Goal: Use online tool/utility: Utilize a website feature to perform a specific function

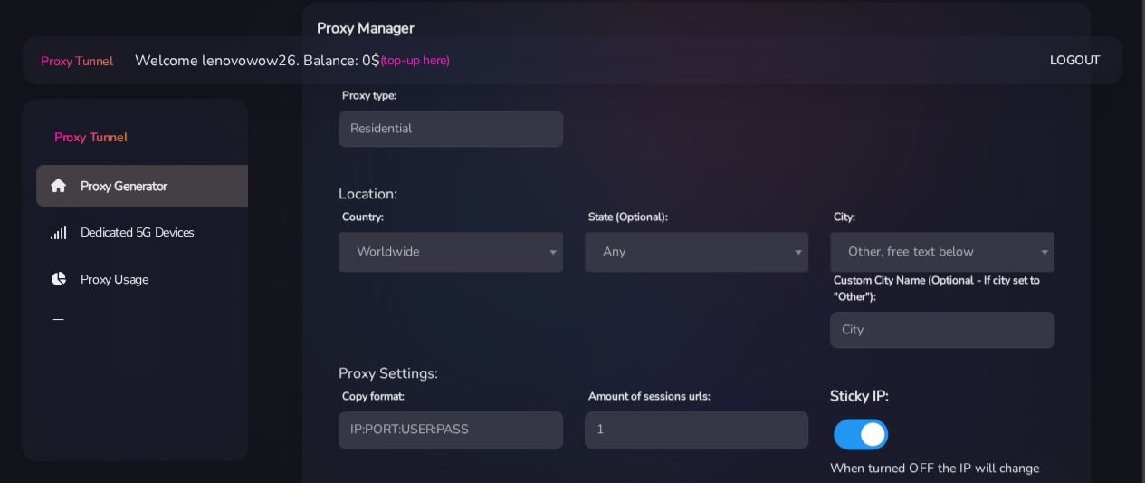
scroll to position [634, 0]
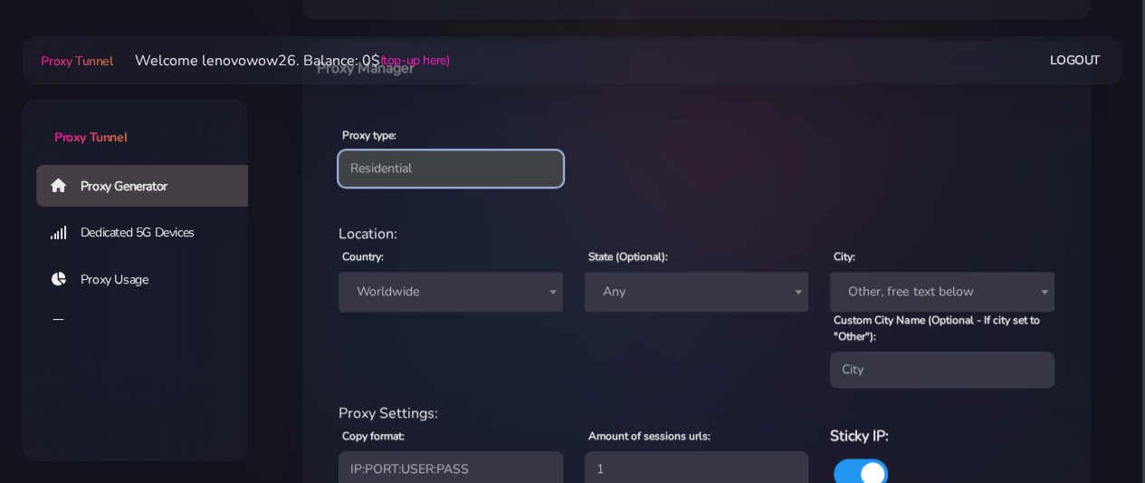
click at [400, 171] on select "Residential Static Mobile" at bounding box center [451, 168] width 225 height 36
click at [339, 150] on select "Residential Static Mobile" at bounding box center [451, 168] width 225 height 36
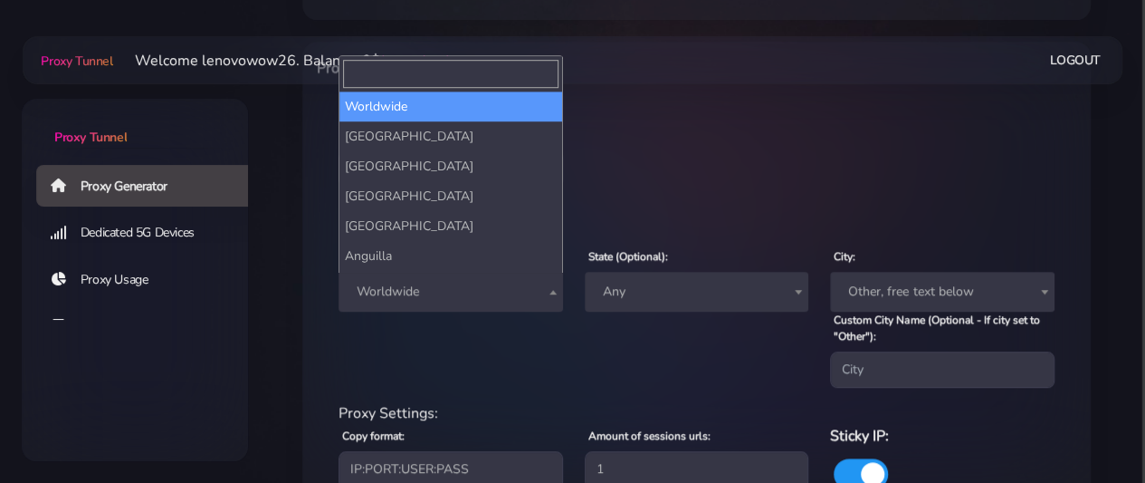
click at [407, 292] on span "Worldwide" at bounding box center [450, 291] width 203 height 25
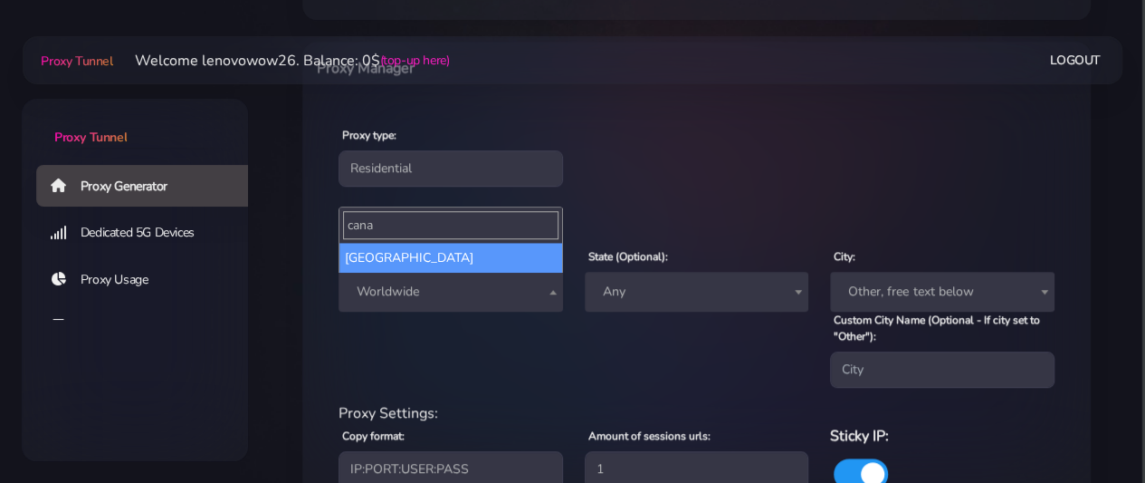
type input "cana"
select select "CA"
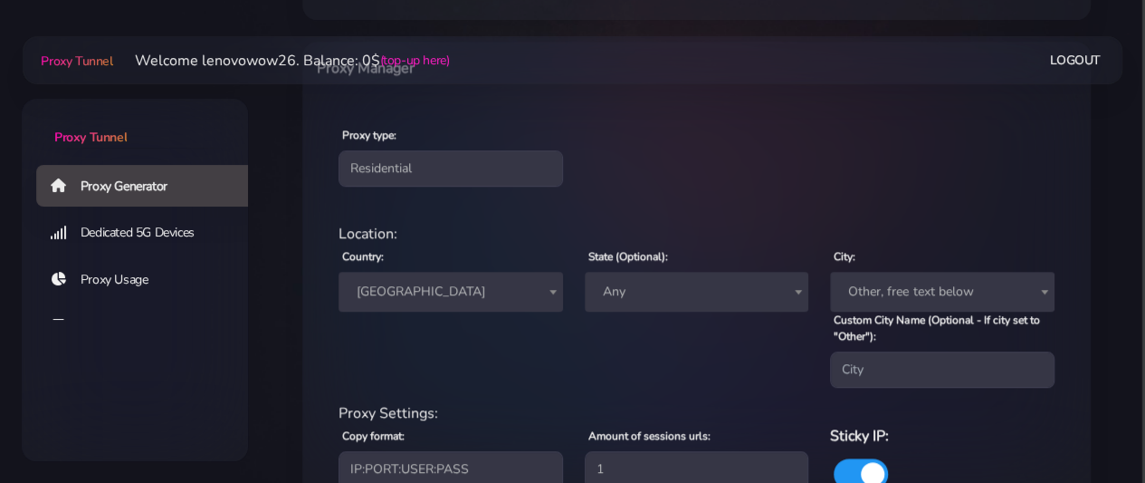
click at [623, 290] on span "Any" at bounding box center [697, 291] width 203 height 25
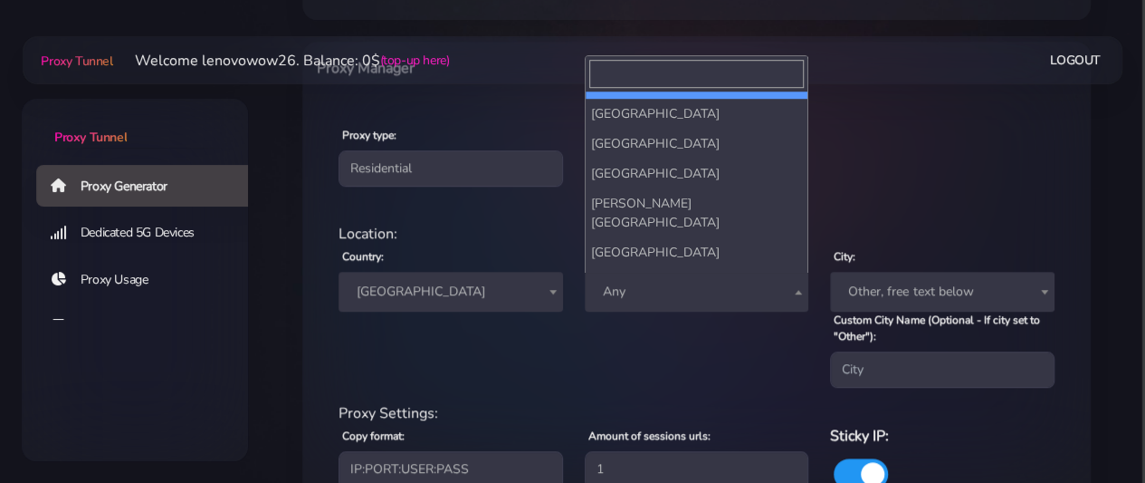
scroll to position [266, 0]
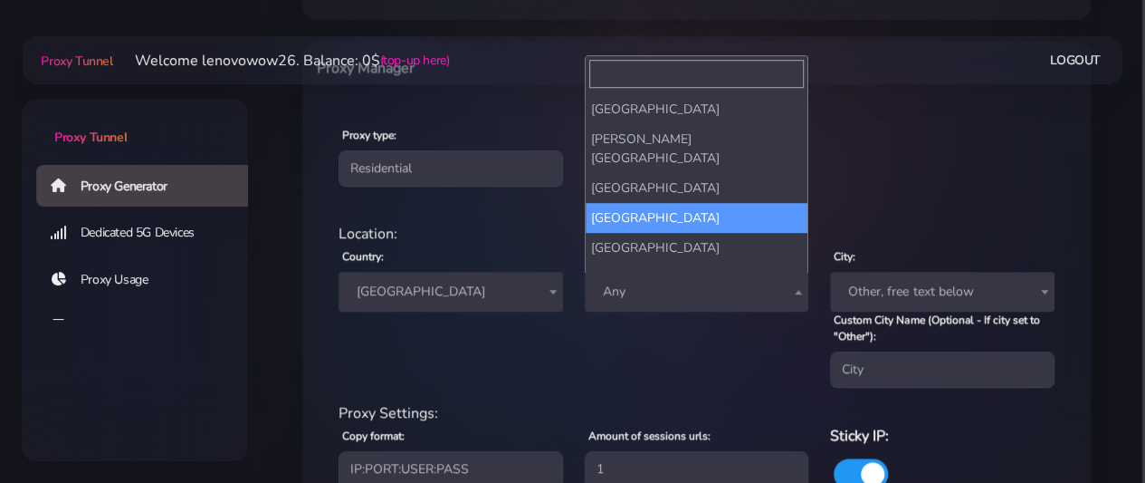
select select "Quebec"
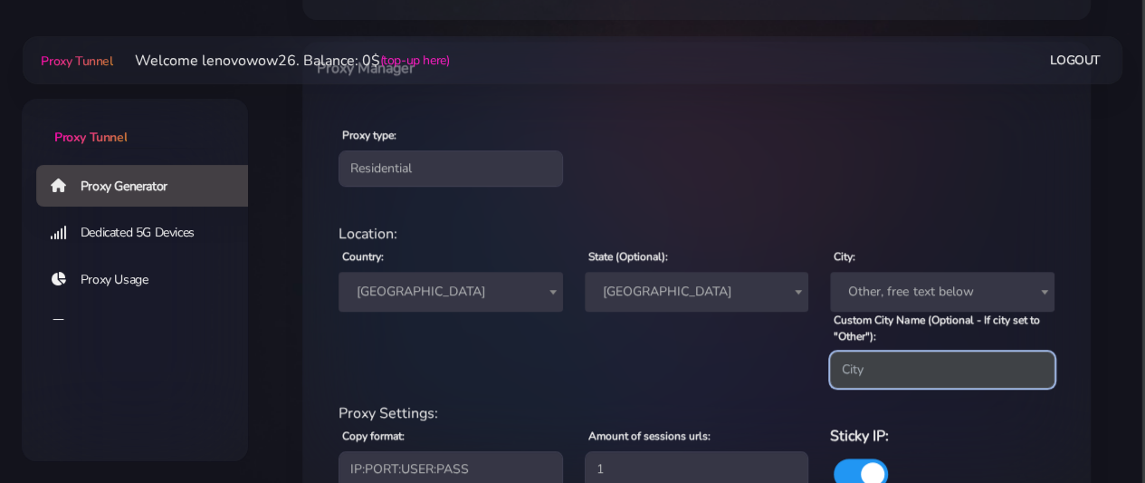
click at [886, 375] on input "Custom City Name (Optional - If city set to "Other"):" at bounding box center [942, 369] width 225 height 36
type input "toro"
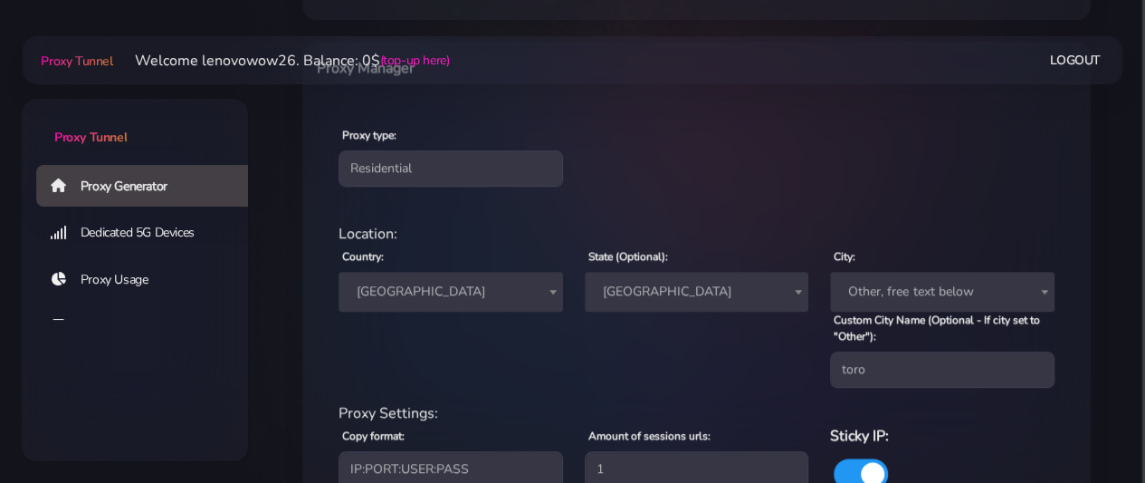
click at [717, 298] on span "Quebec" at bounding box center [697, 291] width 203 height 25
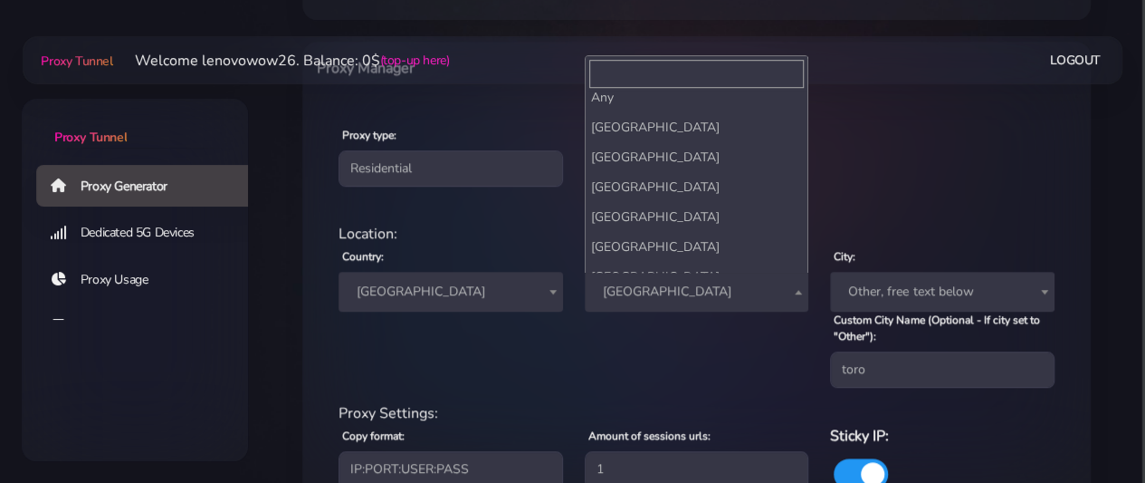
scroll to position [0, 0]
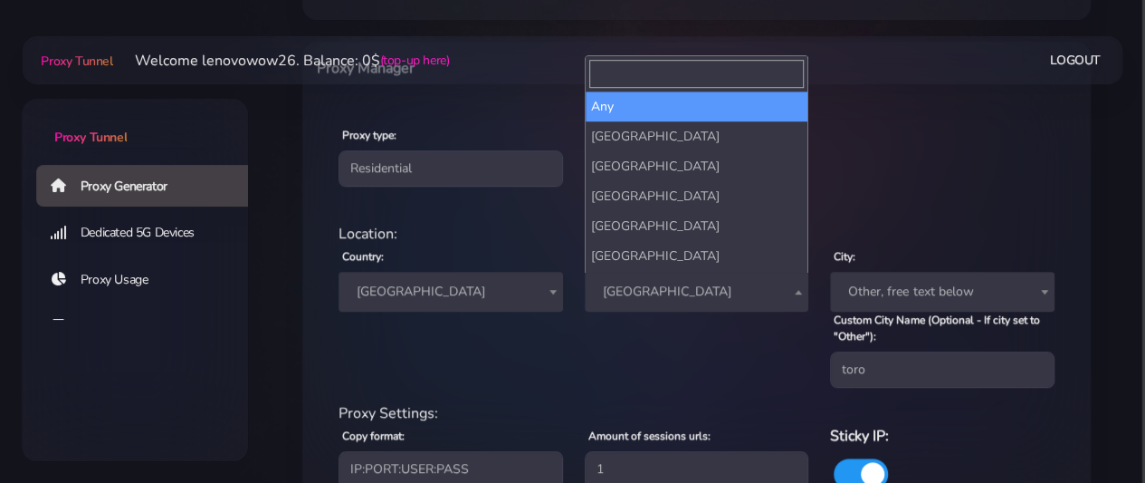
select select
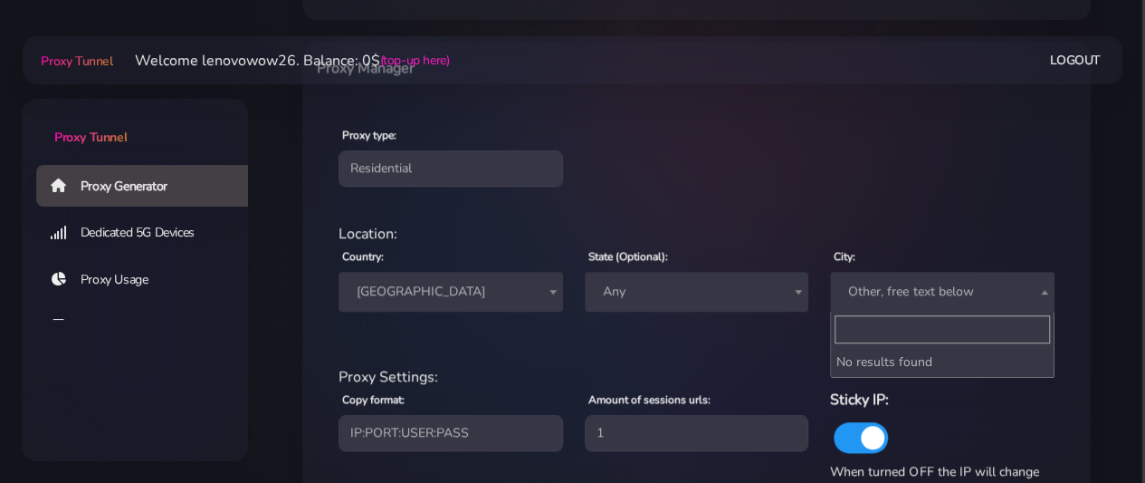
click at [867, 288] on span "Other, free text below" at bounding box center [942, 291] width 203 height 25
type input "toronto"
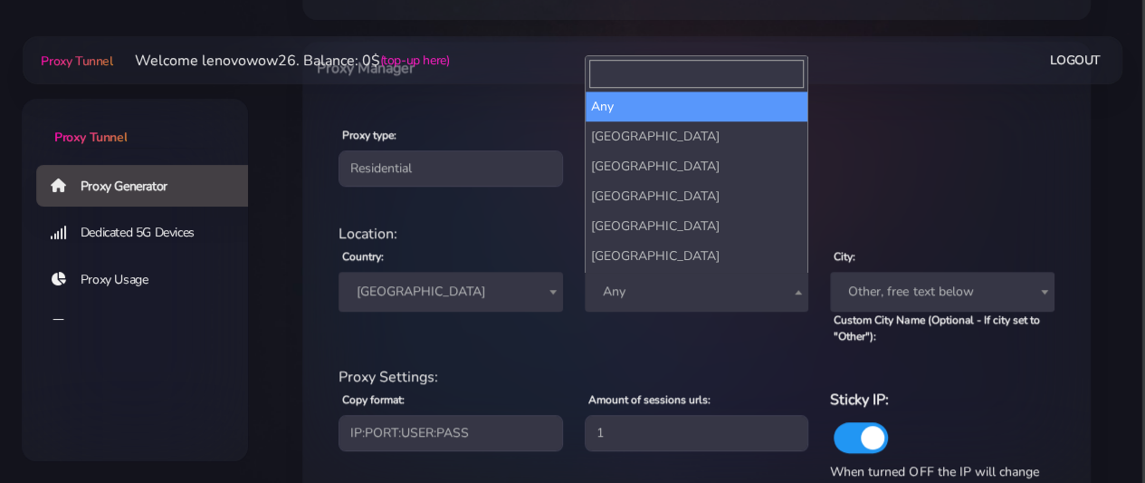
click at [665, 295] on span "Any" at bounding box center [697, 291] width 203 height 25
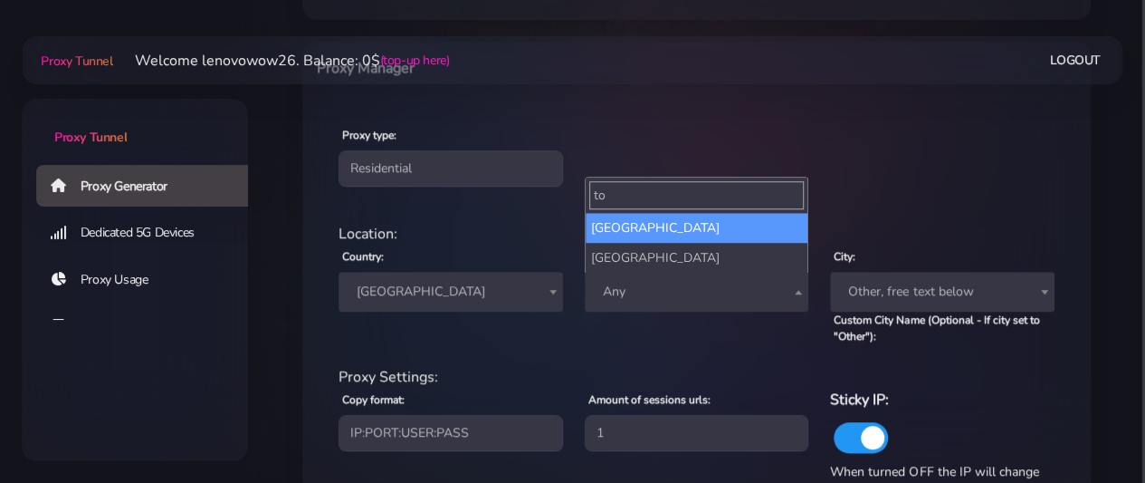
type input "t"
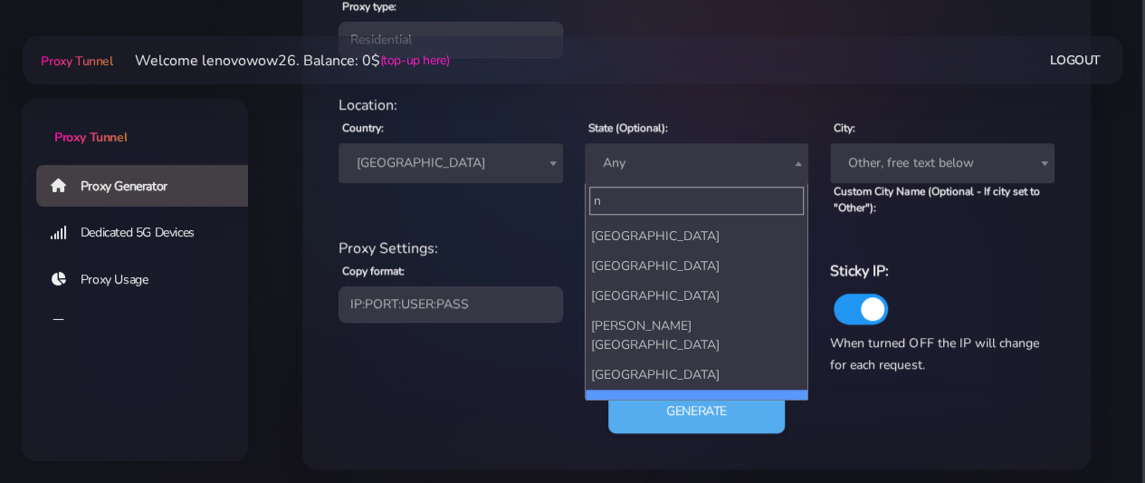
scroll to position [770, 0]
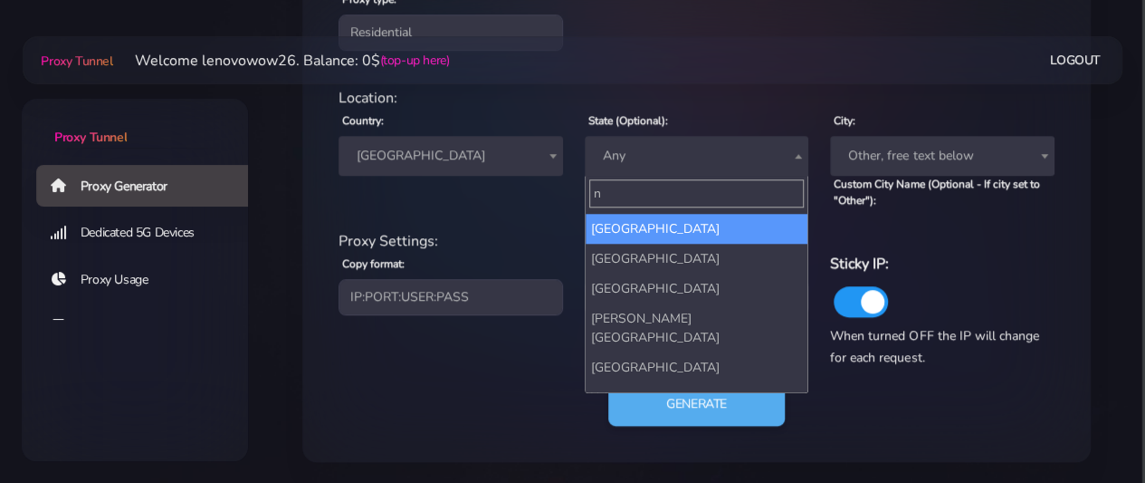
type input "n"
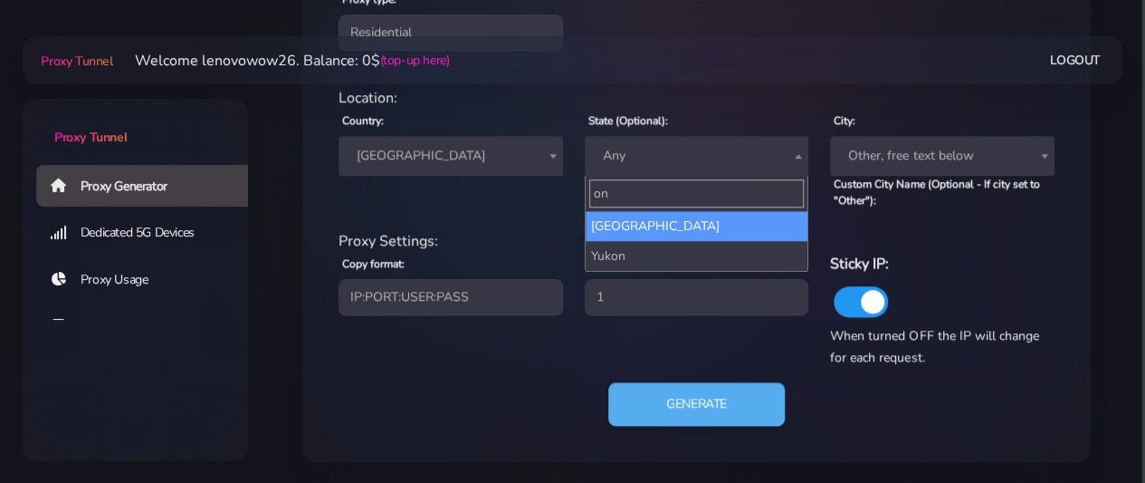
type input "on"
select select "Ontario"
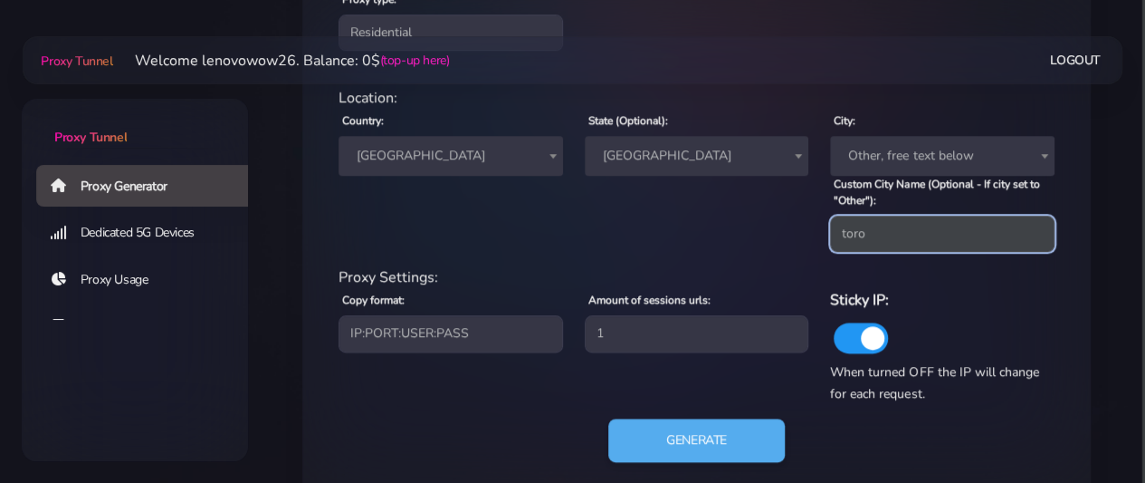
click at [880, 230] on input "toro" at bounding box center [942, 233] width 225 height 36
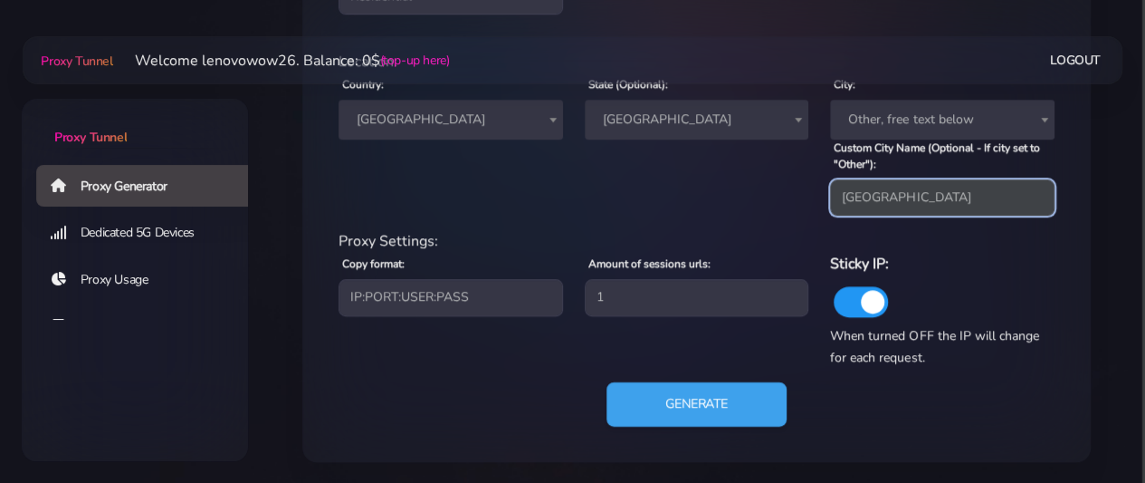
type input "toronto"
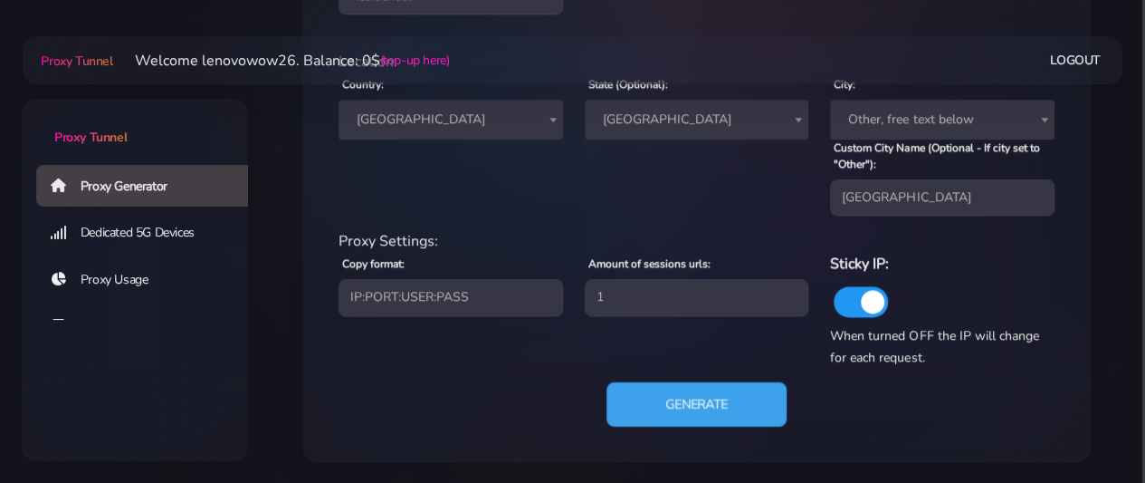
click at [666, 392] on button "Generate" at bounding box center [697, 404] width 180 height 44
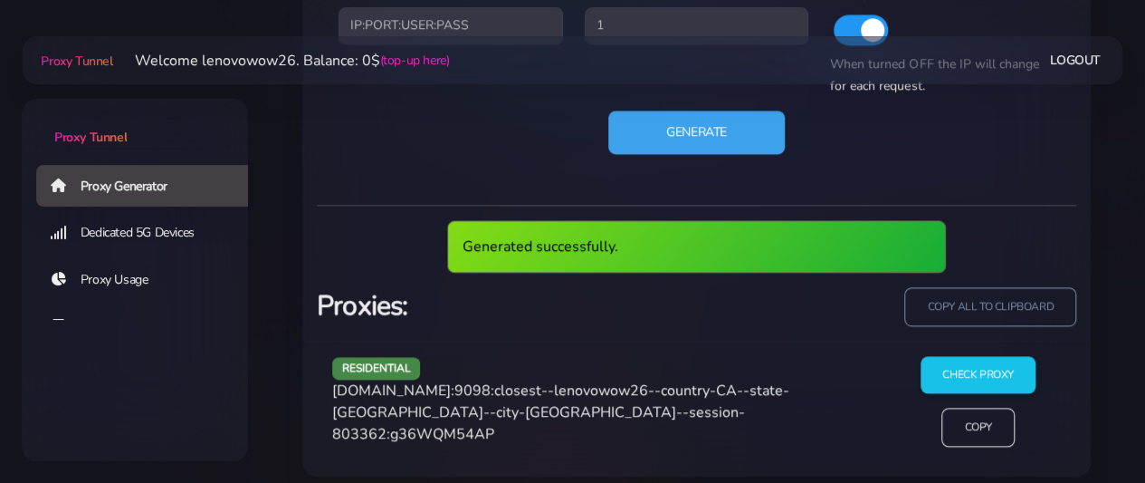
scroll to position [1023, 0]
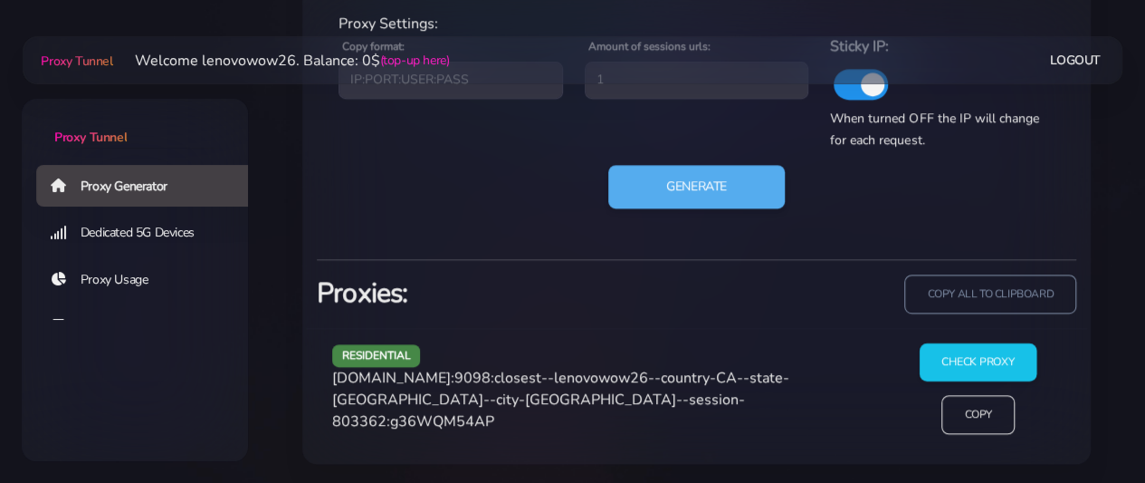
click at [964, 365] on input "Check Proxy" at bounding box center [978, 362] width 117 height 38
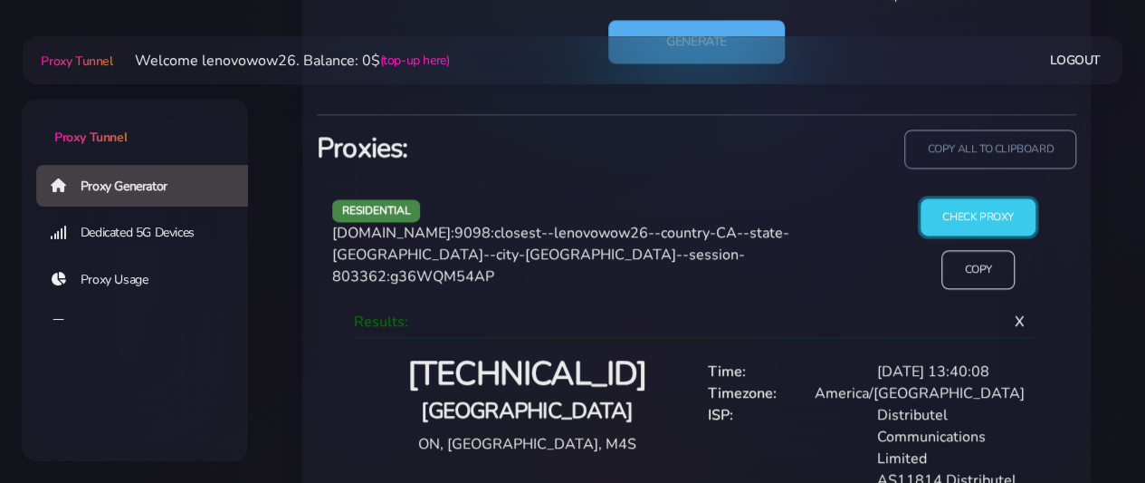
scroll to position [1255, 0]
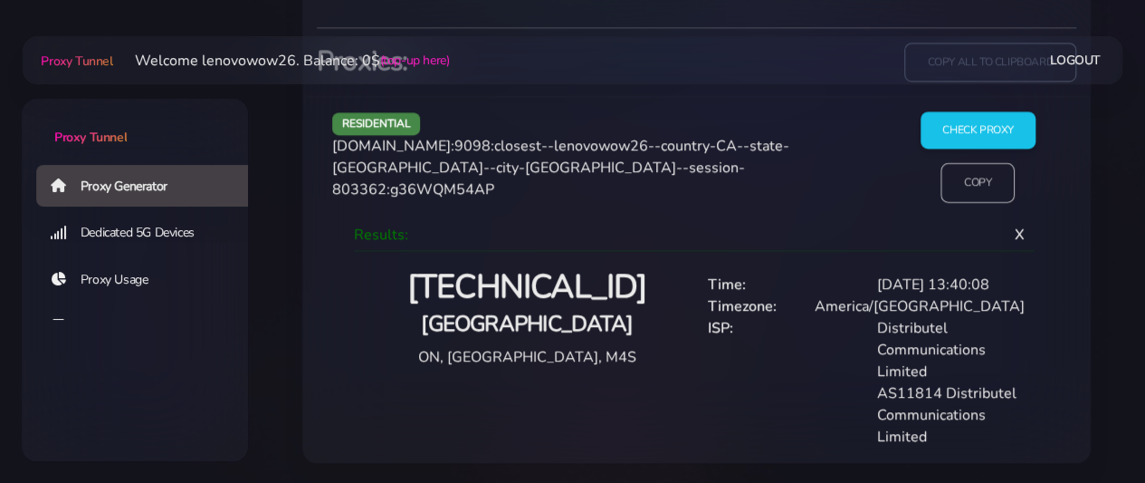
click at [976, 185] on input "Copy" at bounding box center [979, 183] width 74 height 40
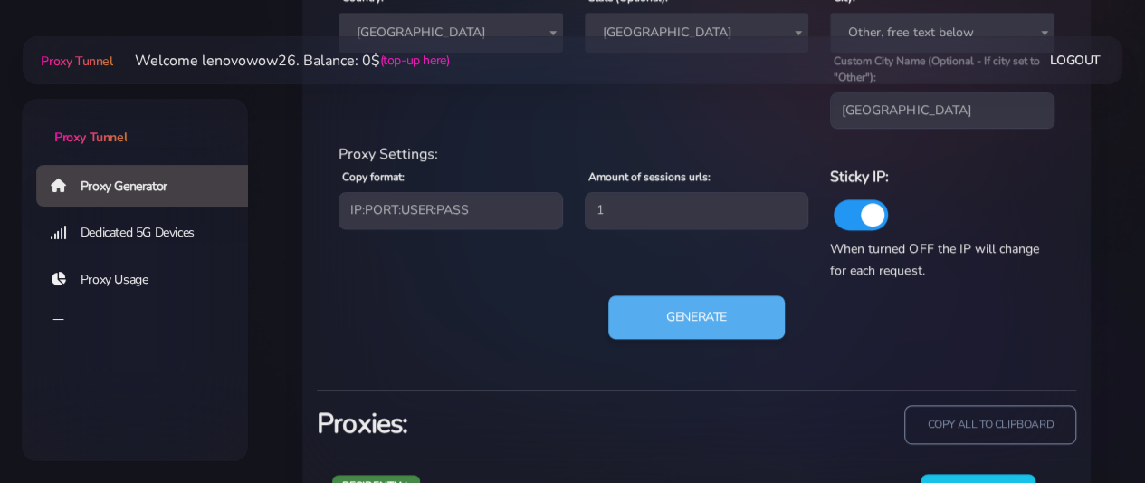
scroll to position [621, 0]
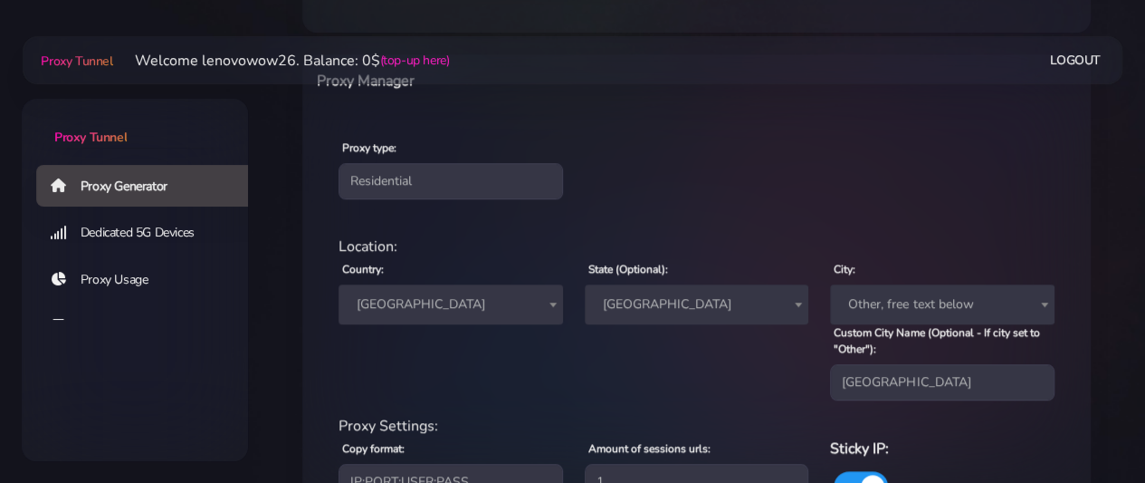
click at [459, 299] on span "Canada" at bounding box center [450, 304] width 203 height 25
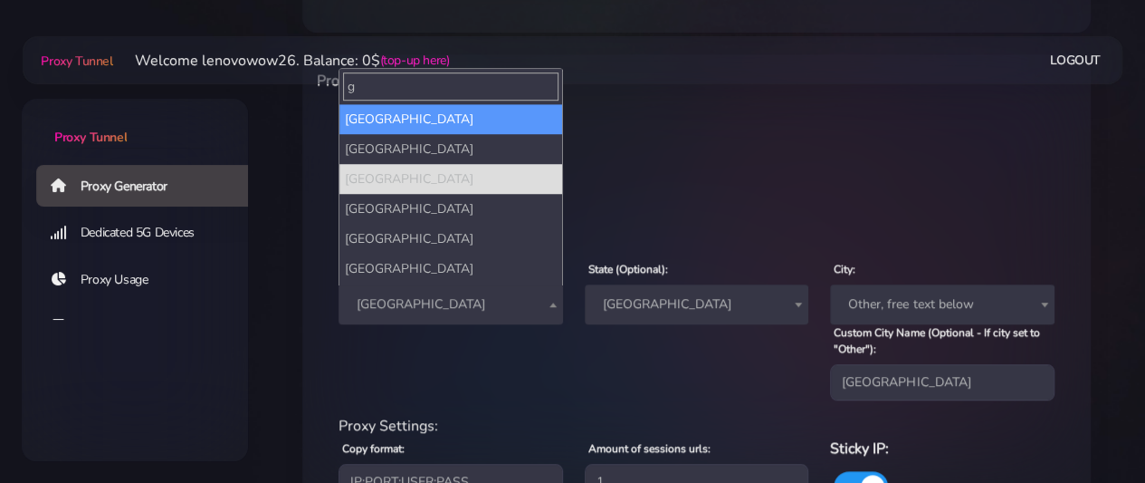
scroll to position [0, 0]
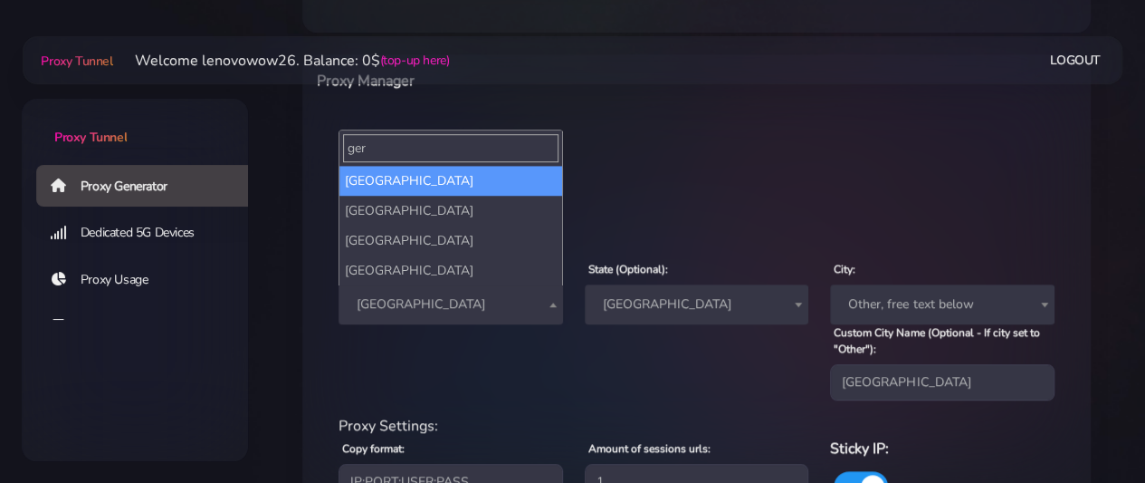
type input "ger"
select select "DE"
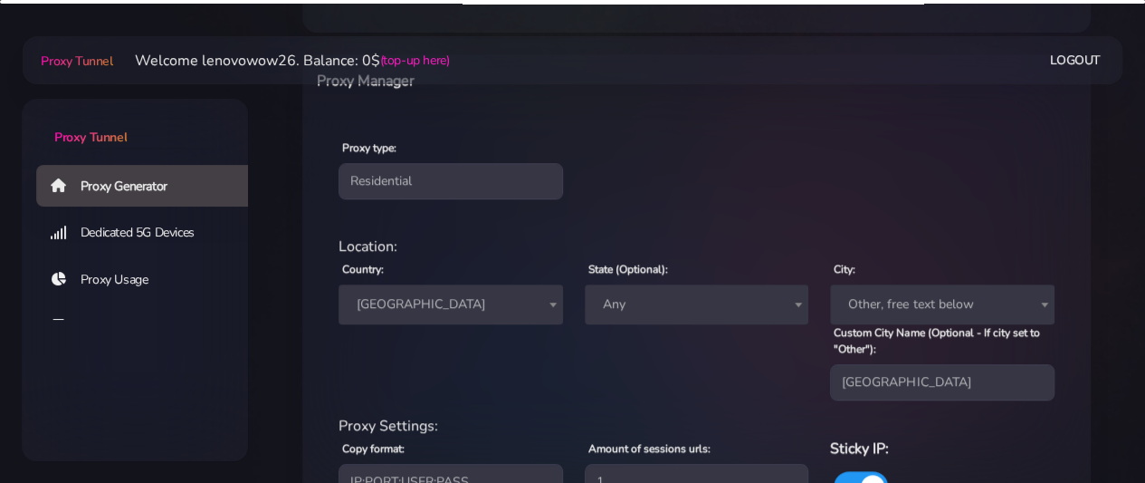
click at [653, 303] on span "Any" at bounding box center [697, 304] width 203 height 25
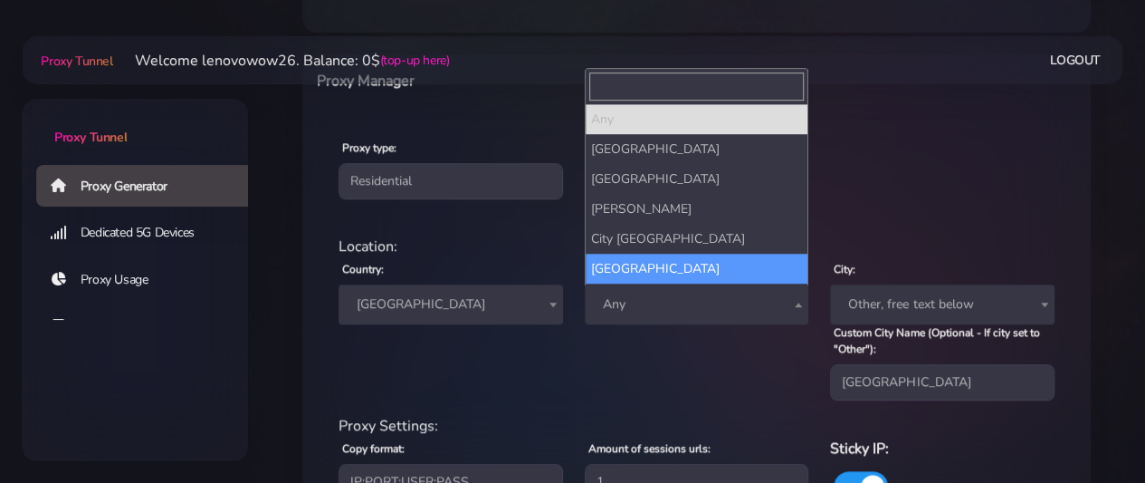
select select "Hamburg"
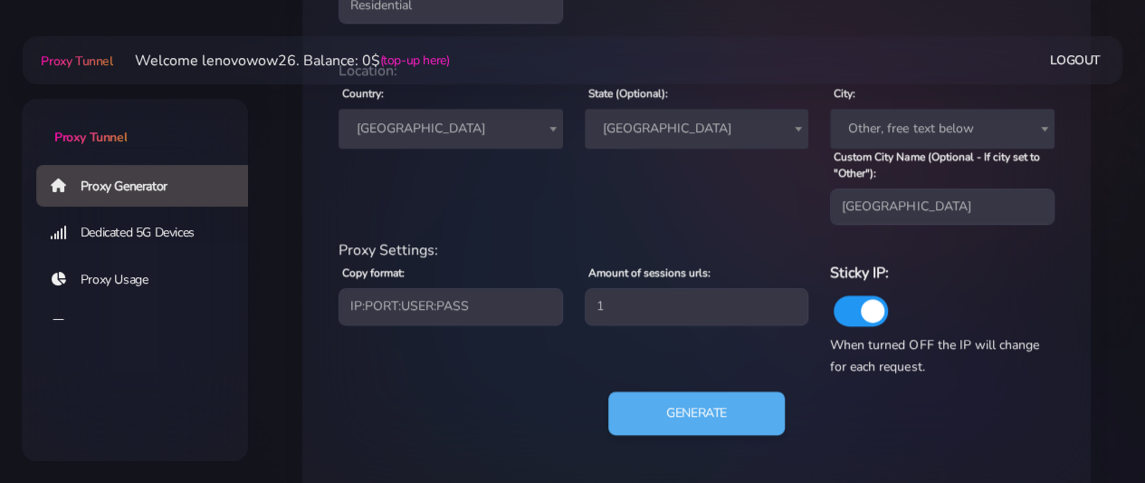
scroll to position [802, 0]
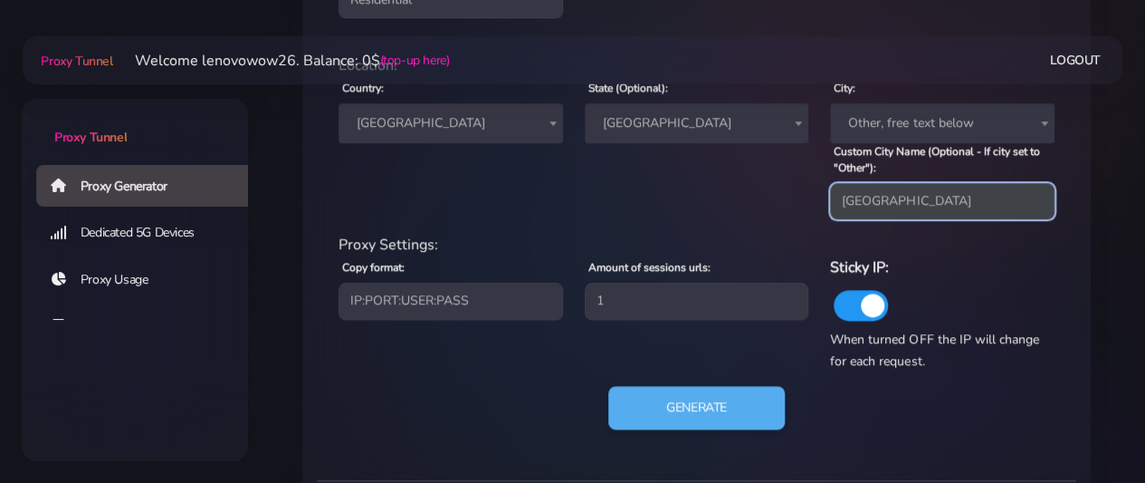
click at [906, 200] on input "toronto" at bounding box center [942, 201] width 225 height 36
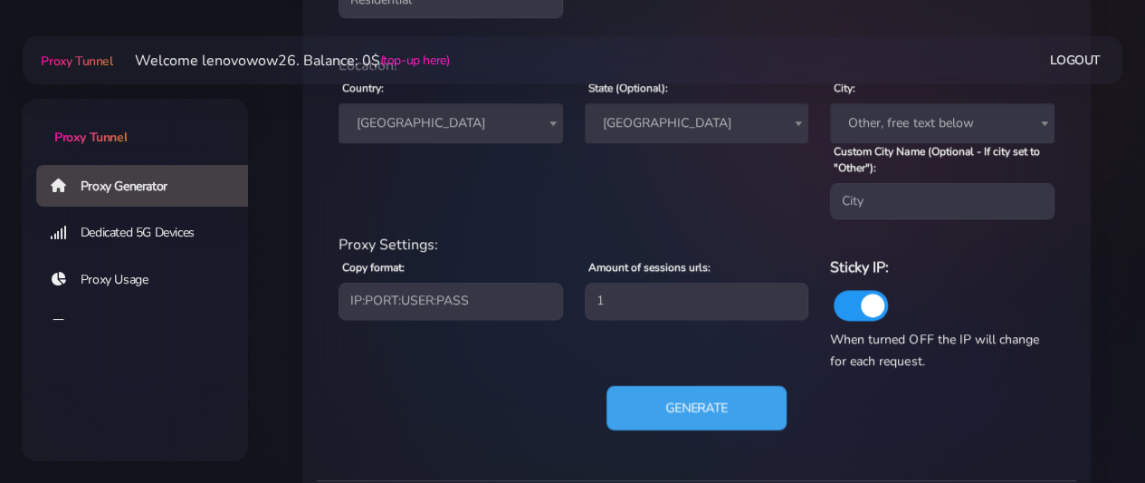
click at [693, 419] on button "Generate" at bounding box center [697, 408] width 180 height 44
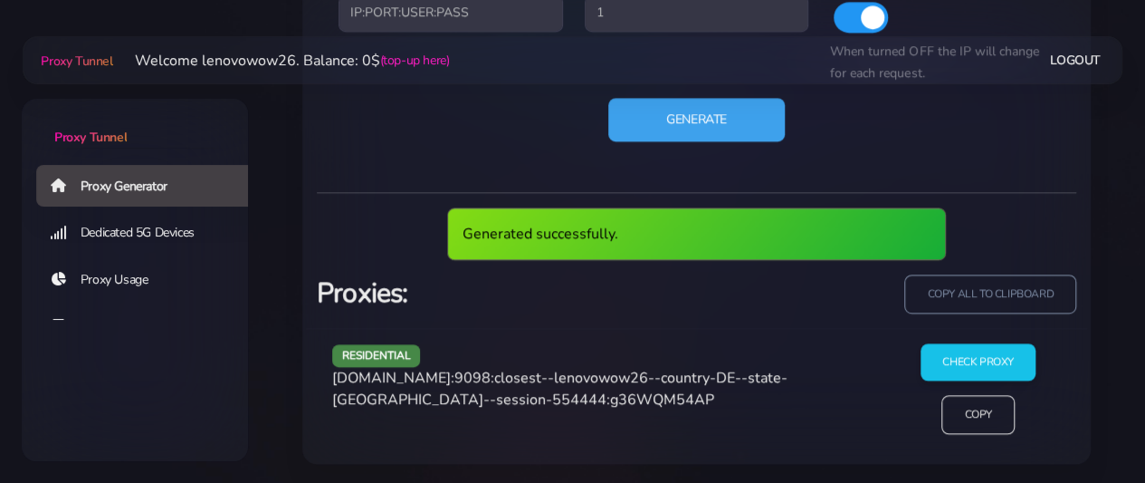
scroll to position [1023, 0]
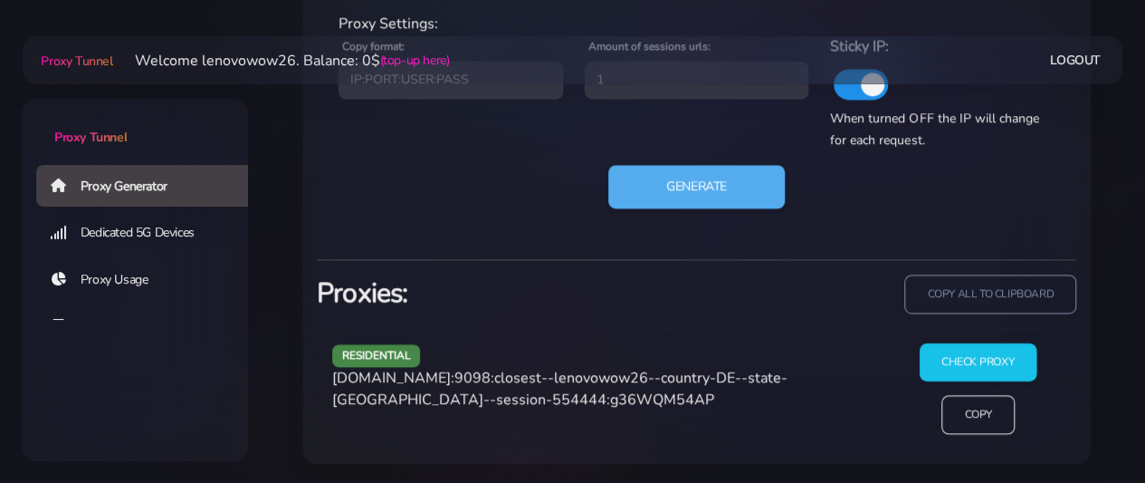
click at [941, 362] on input "Check Proxy" at bounding box center [978, 362] width 117 height 38
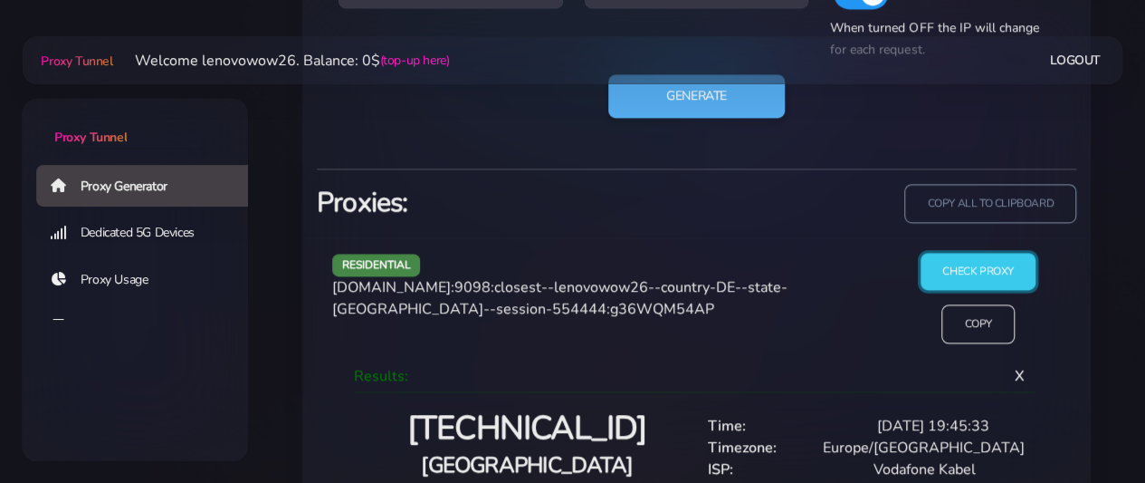
scroll to position [1204, 0]
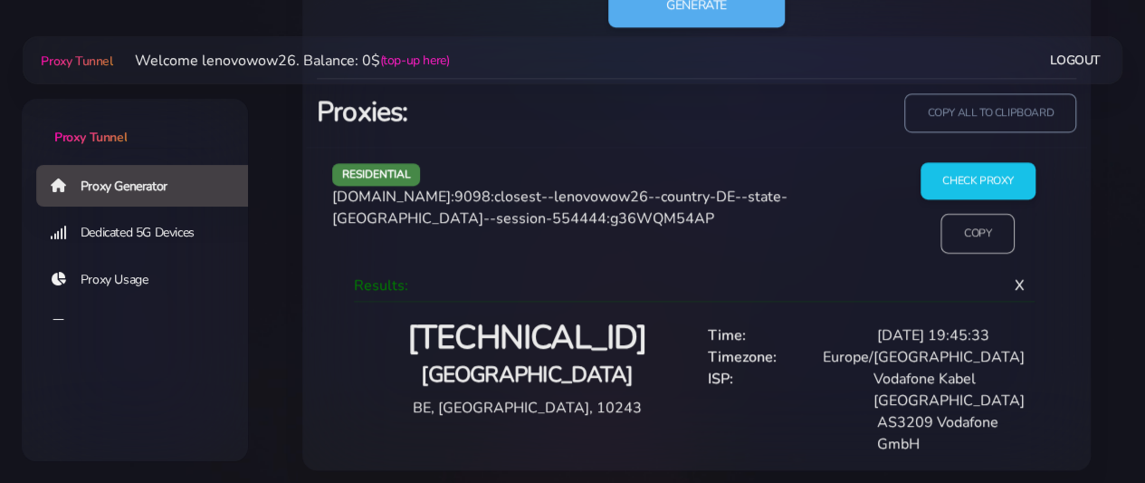
click at [961, 242] on input "Copy" at bounding box center [979, 234] width 74 height 40
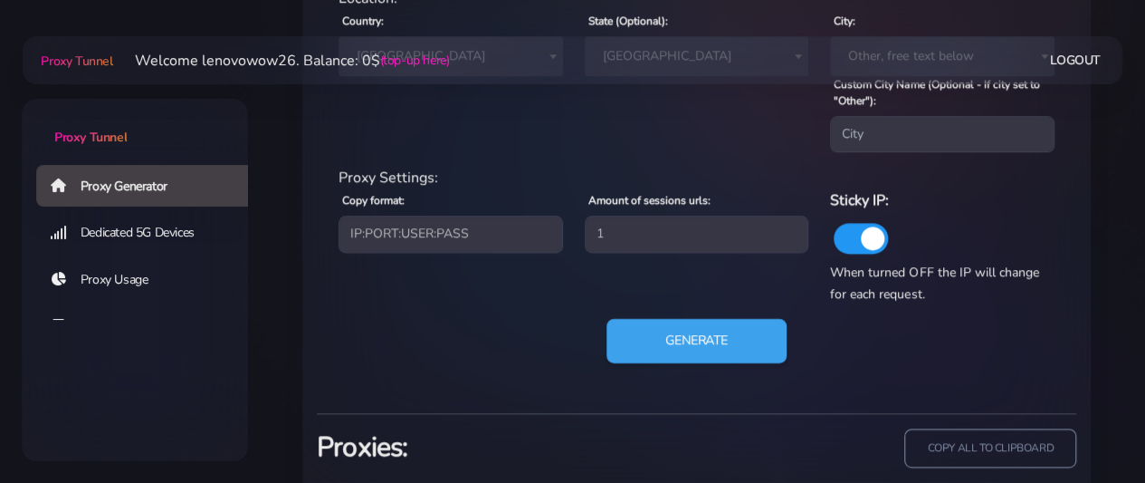
scroll to position [842, 0]
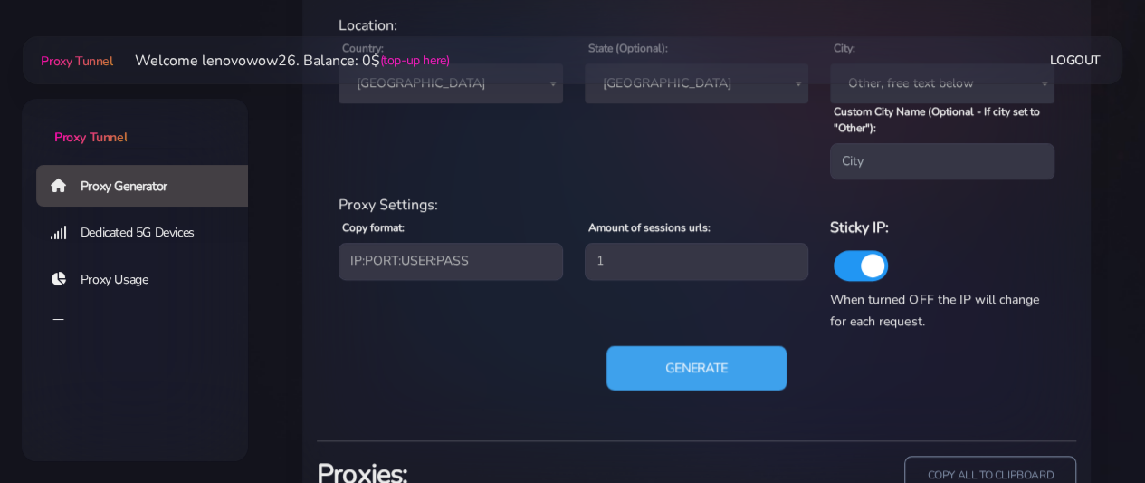
click at [726, 373] on button "Generate" at bounding box center [697, 368] width 180 height 44
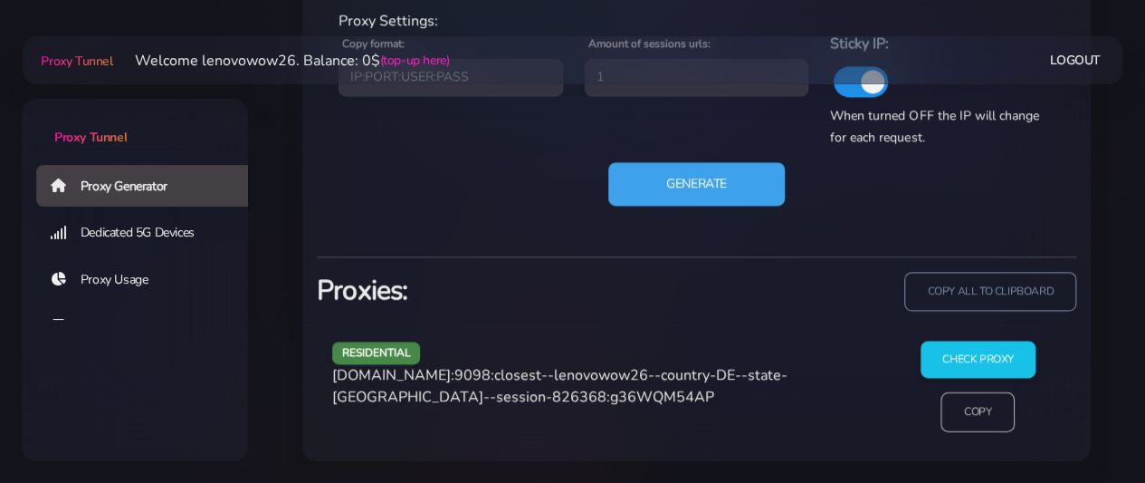
scroll to position [1023, 0]
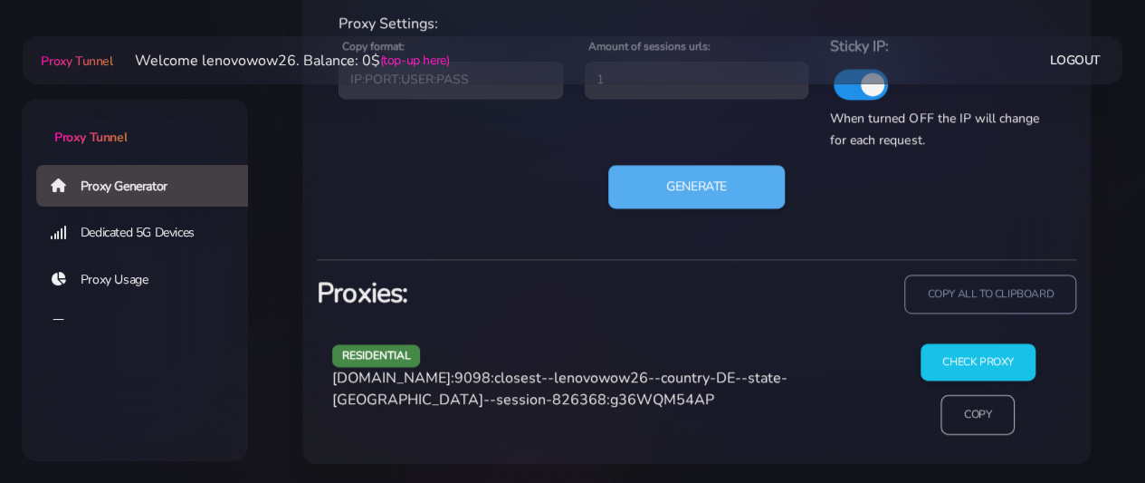
click at [952, 425] on input "Copy" at bounding box center [979, 415] width 74 height 40
click at [952, 368] on input "Check Proxy" at bounding box center [978, 362] width 117 height 38
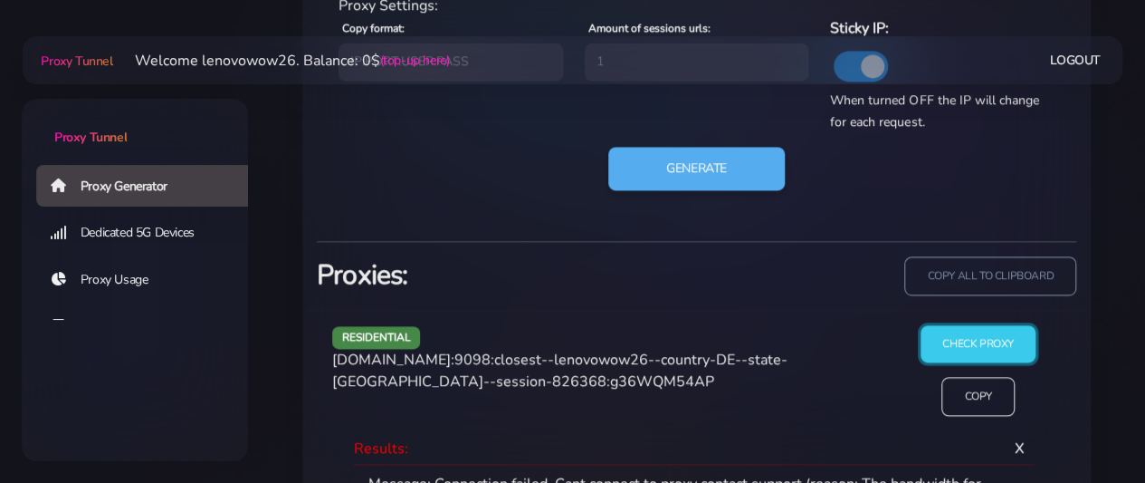
scroll to position [987, 0]
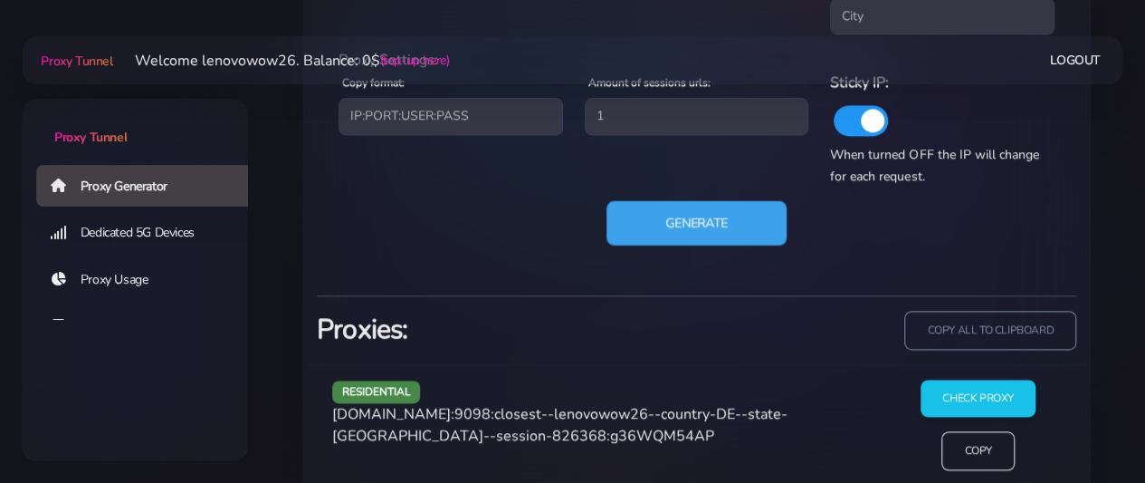
click at [712, 222] on button "Generate" at bounding box center [697, 223] width 180 height 44
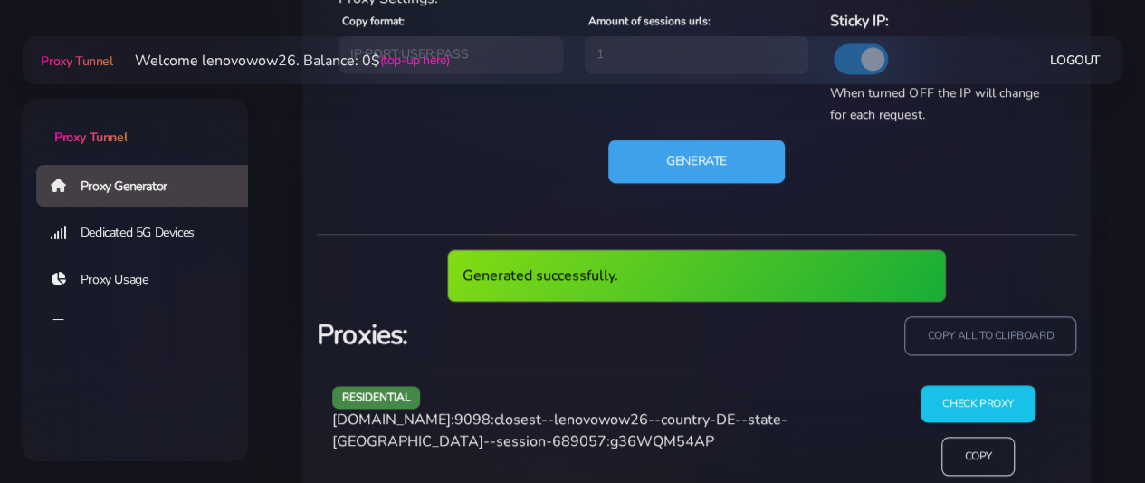
scroll to position [1077, 0]
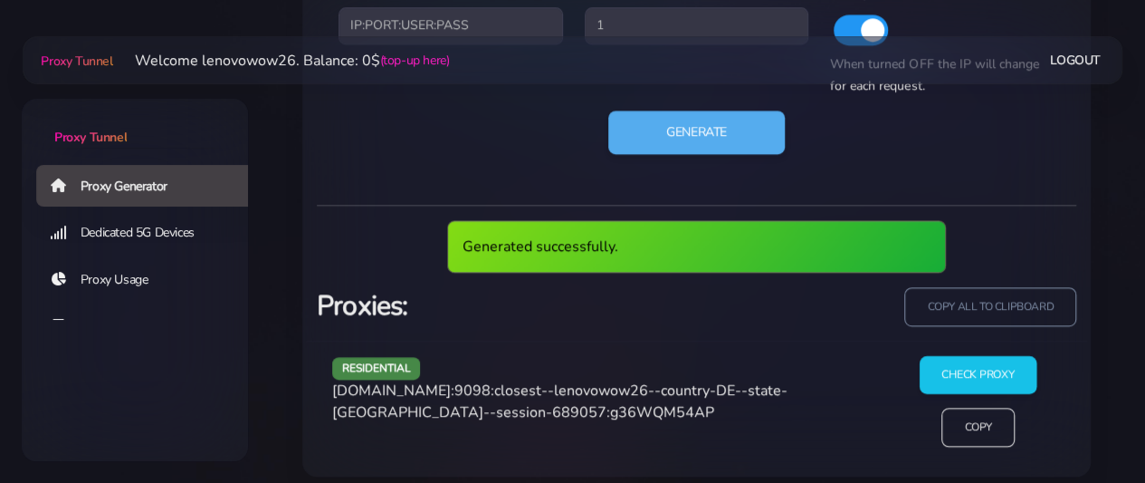
click at [973, 374] on input "Check Proxy" at bounding box center [978, 375] width 117 height 38
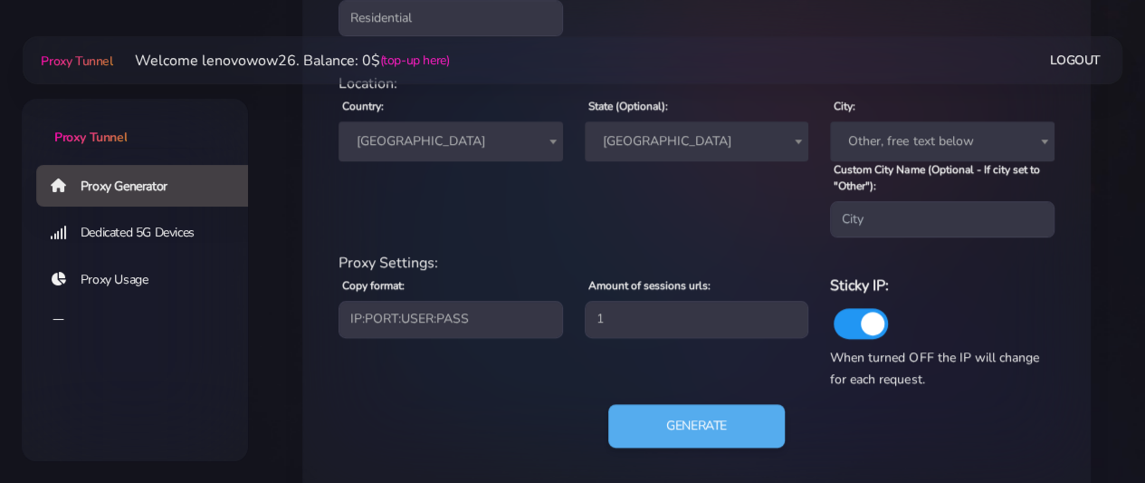
scroll to position [715, 0]
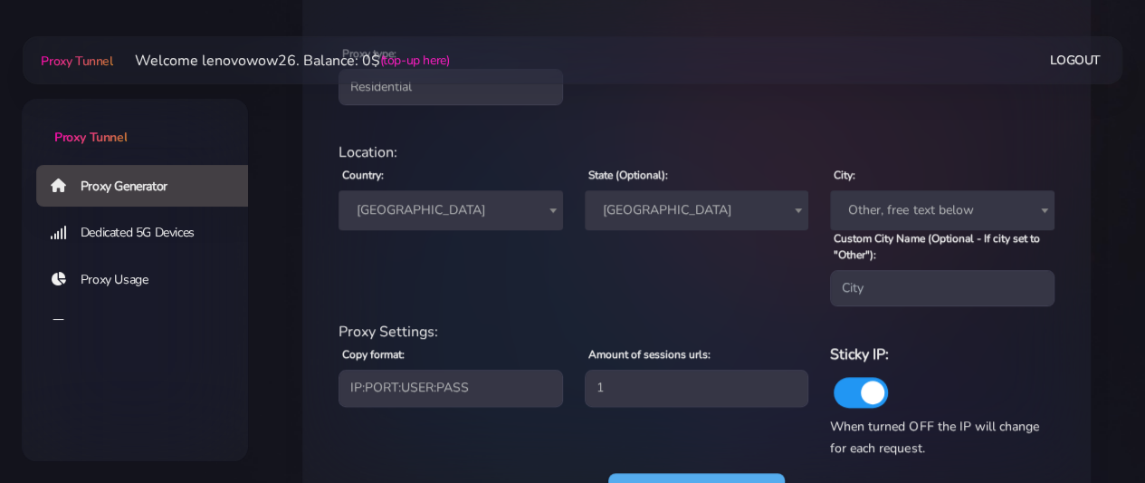
click at [685, 214] on span "Hamburg" at bounding box center [697, 209] width 203 height 25
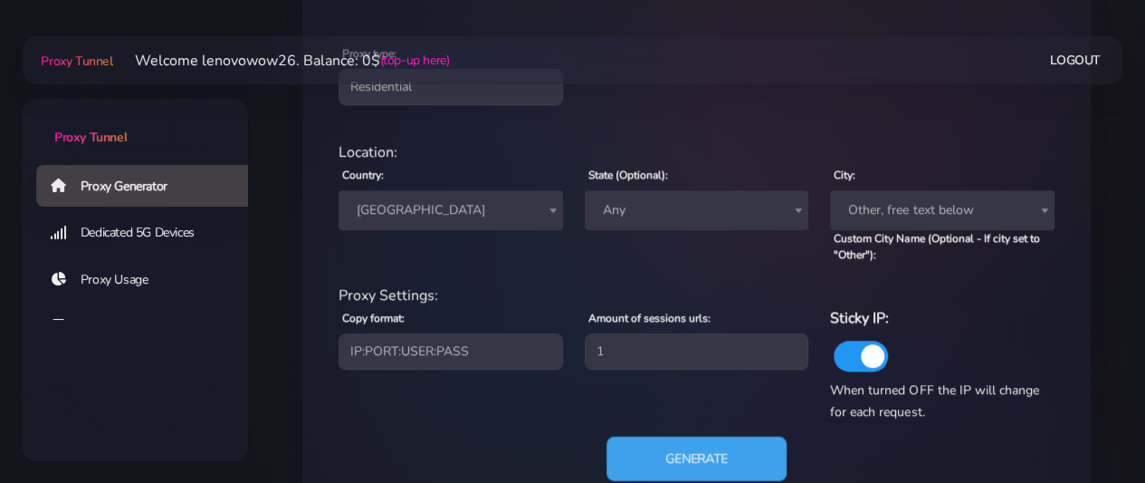
click at [738, 457] on button "Generate" at bounding box center [697, 457] width 180 height 44
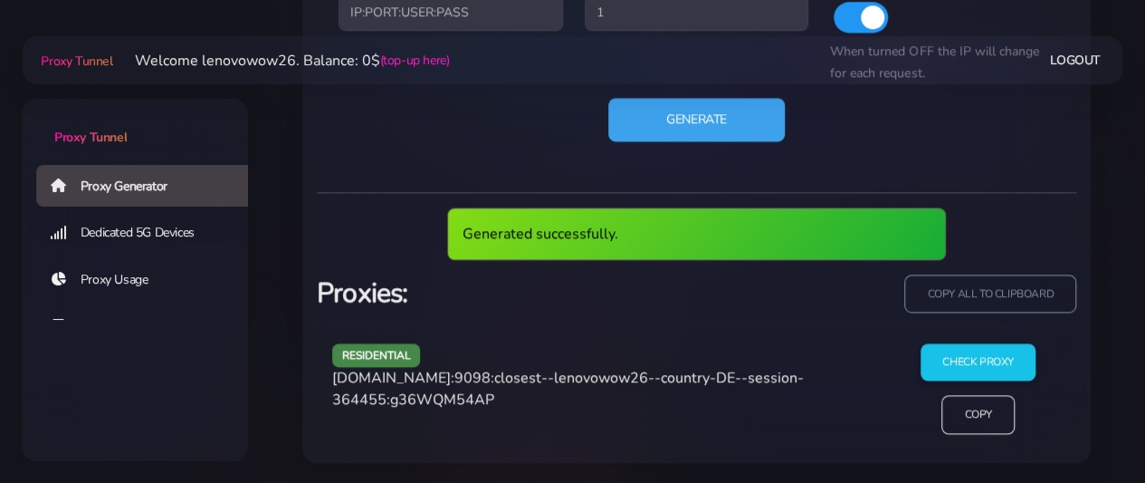
scroll to position [988, 0]
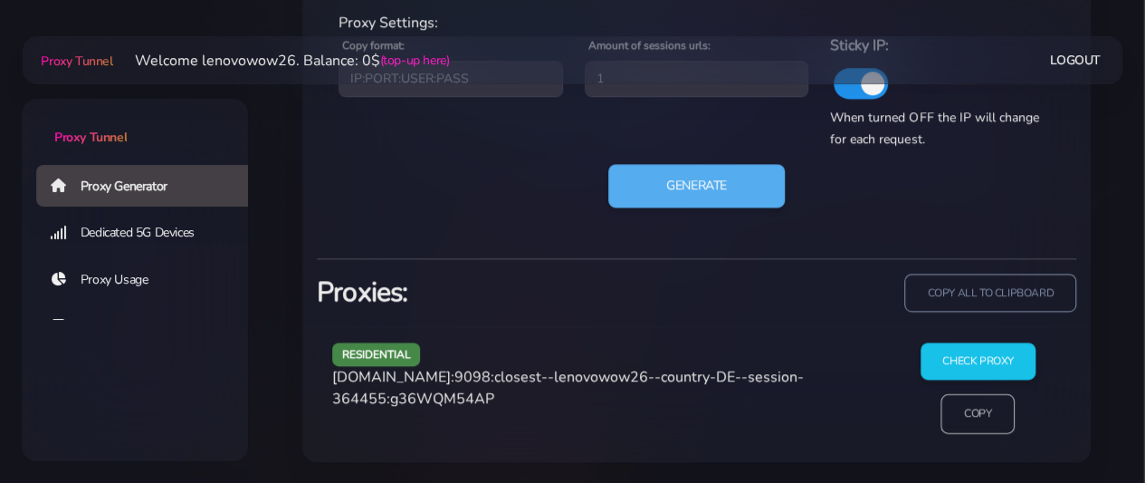
click at [977, 422] on input "Copy" at bounding box center [979, 413] width 74 height 40
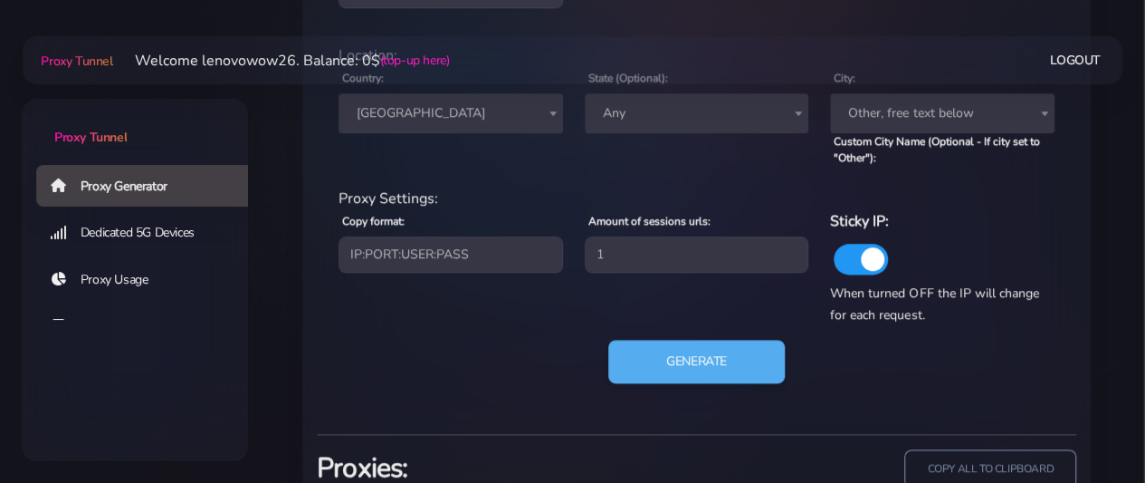
scroll to position [807, 0]
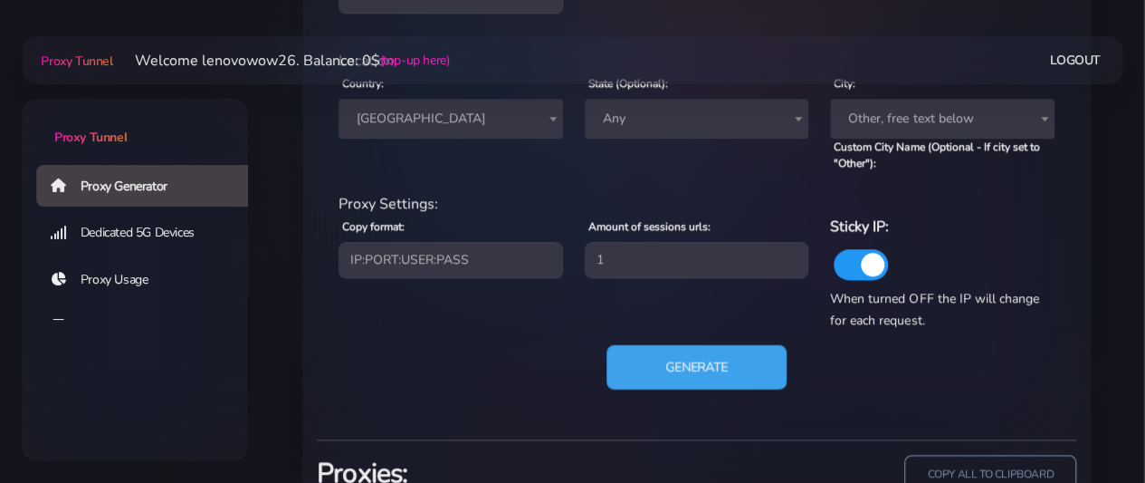
click at [655, 379] on button "Generate" at bounding box center [697, 366] width 180 height 44
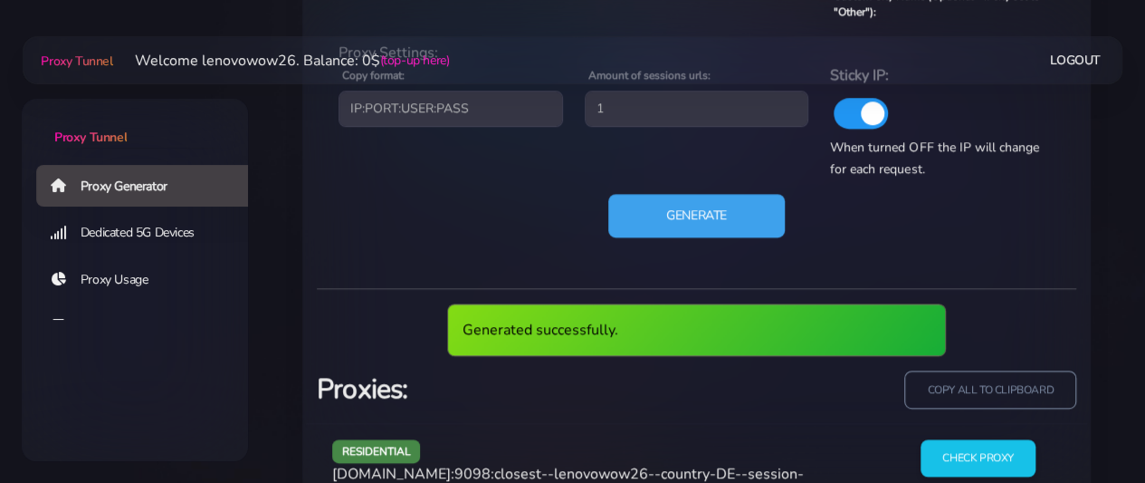
scroll to position [988, 0]
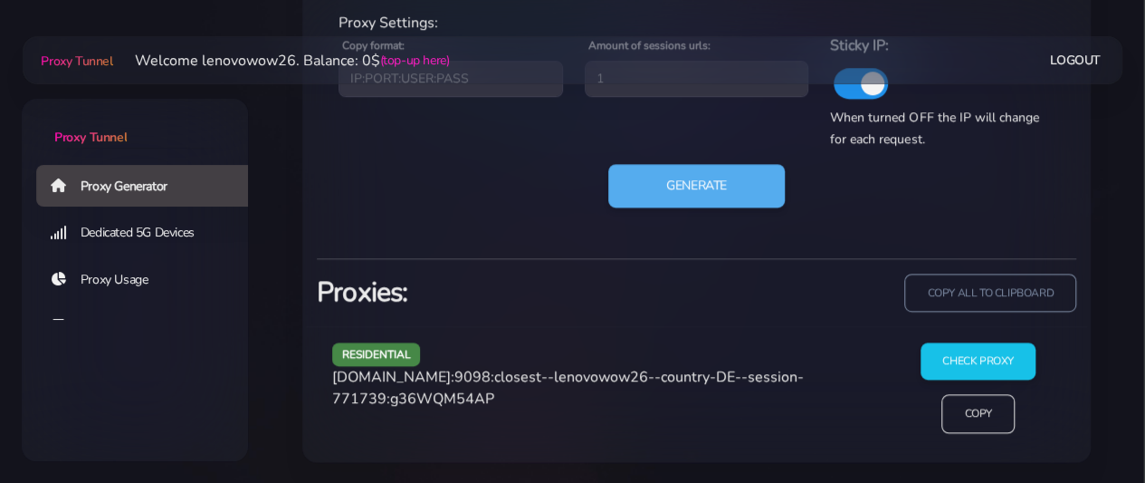
click at [929, 433] on div "Check Proxy Copy" at bounding box center [978, 394] width 187 height 105
click at [942, 367] on input "Check Proxy" at bounding box center [978, 361] width 117 height 38
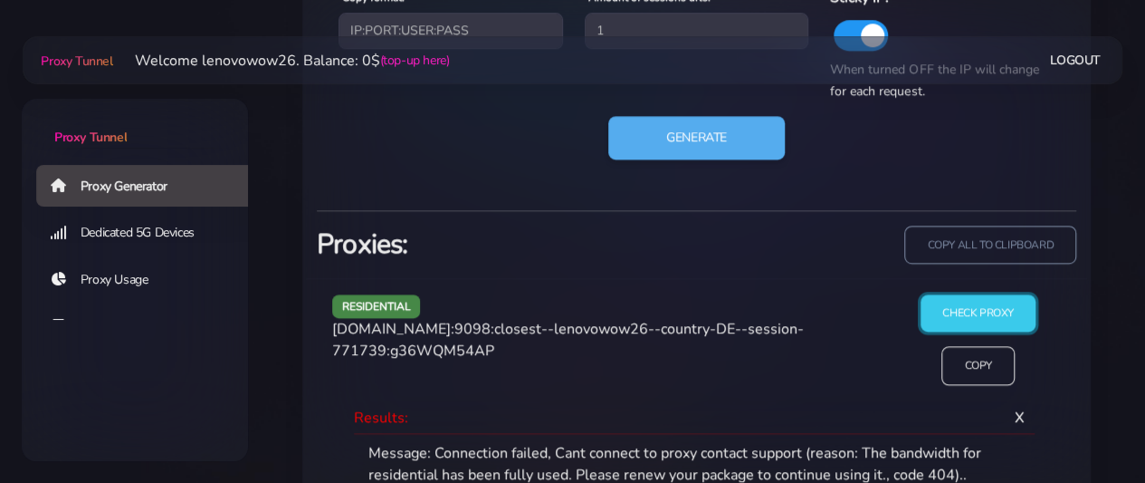
scroll to position [1041, 0]
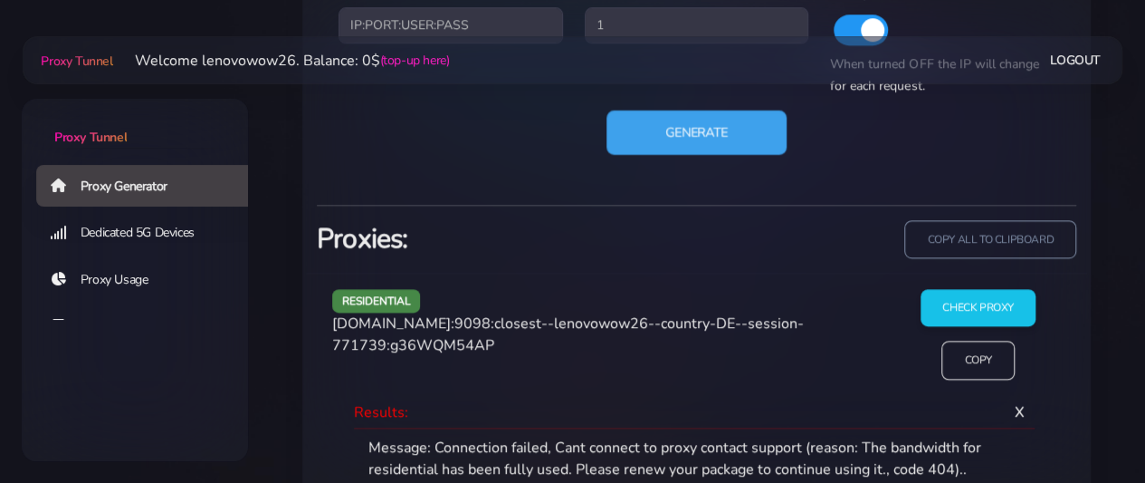
click at [680, 140] on button "Generate" at bounding box center [697, 132] width 180 height 44
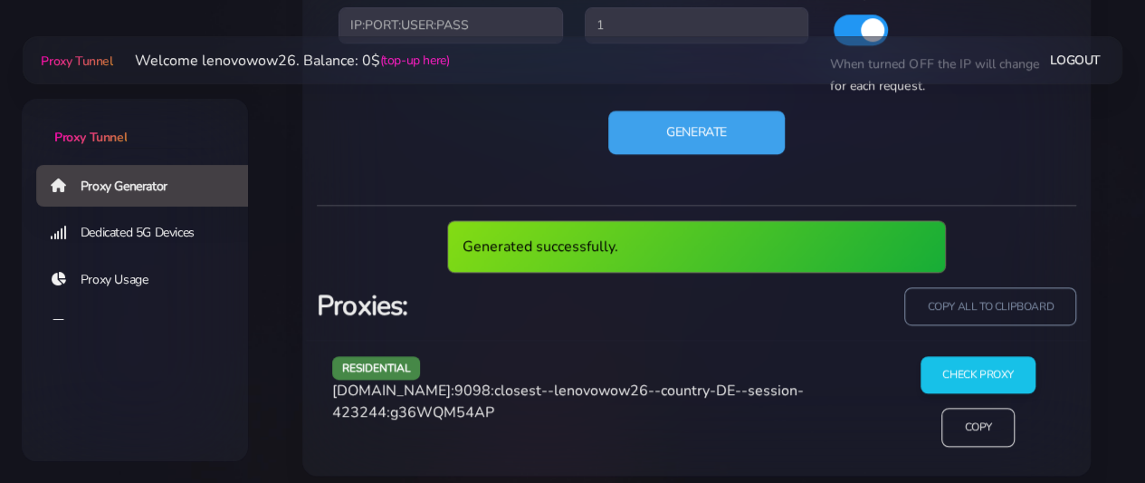
scroll to position [988, 0]
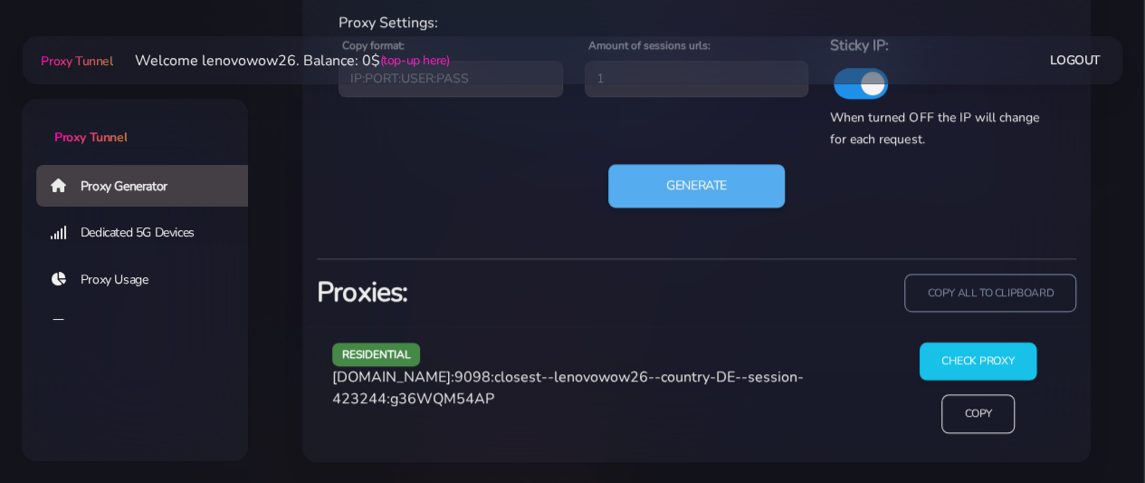
click at [956, 358] on input "Check Proxy" at bounding box center [978, 361] width 117 height 38
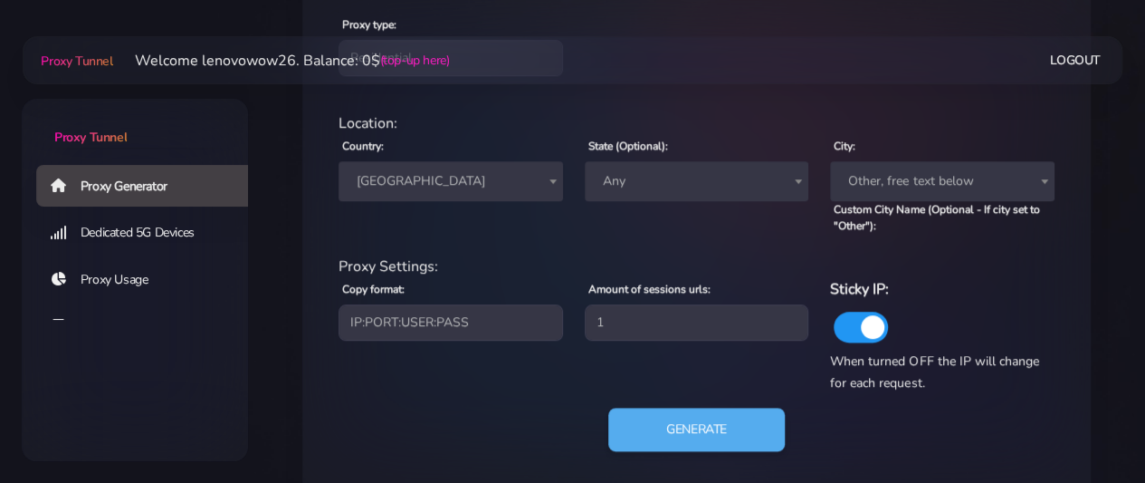
scroll to position [716, 0]
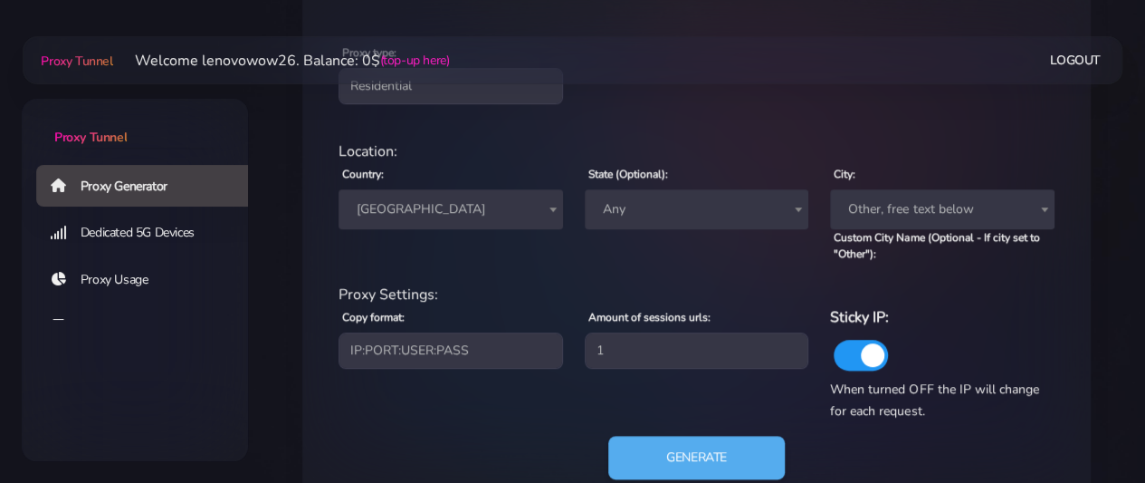
click at [599, 225] on span "Any" at bounding box center [697, 209] width 225 height 40
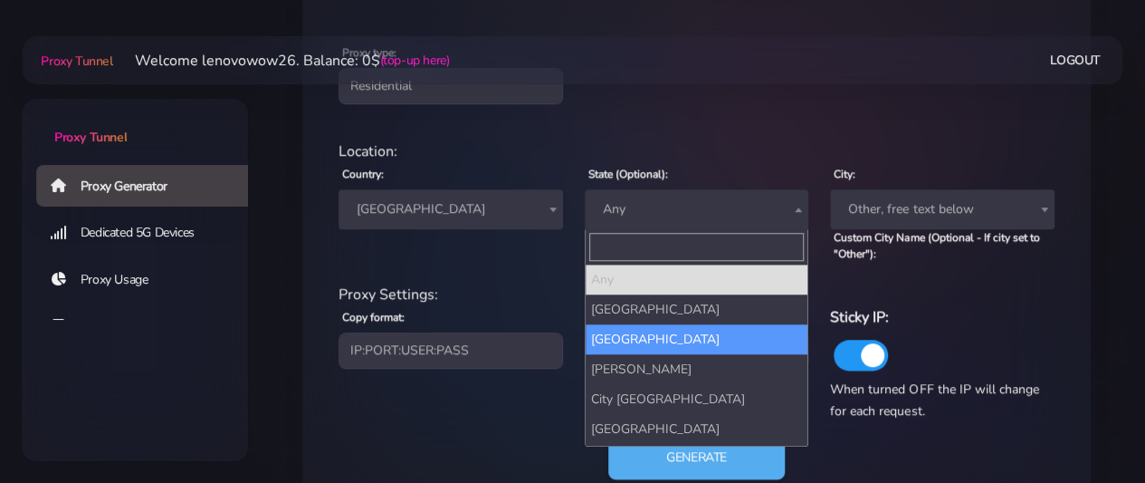
select select "Bavaria"
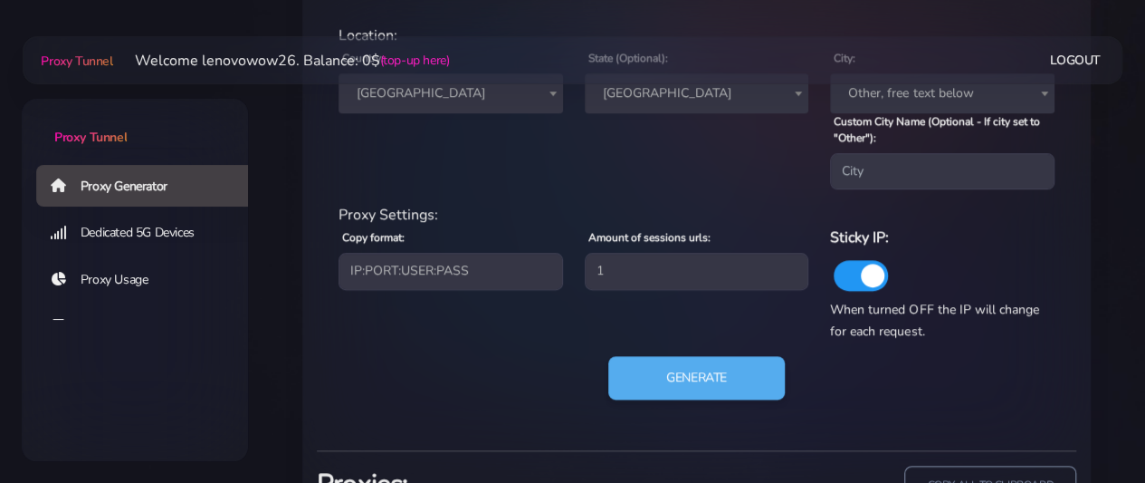
scroll to position [897, 0]
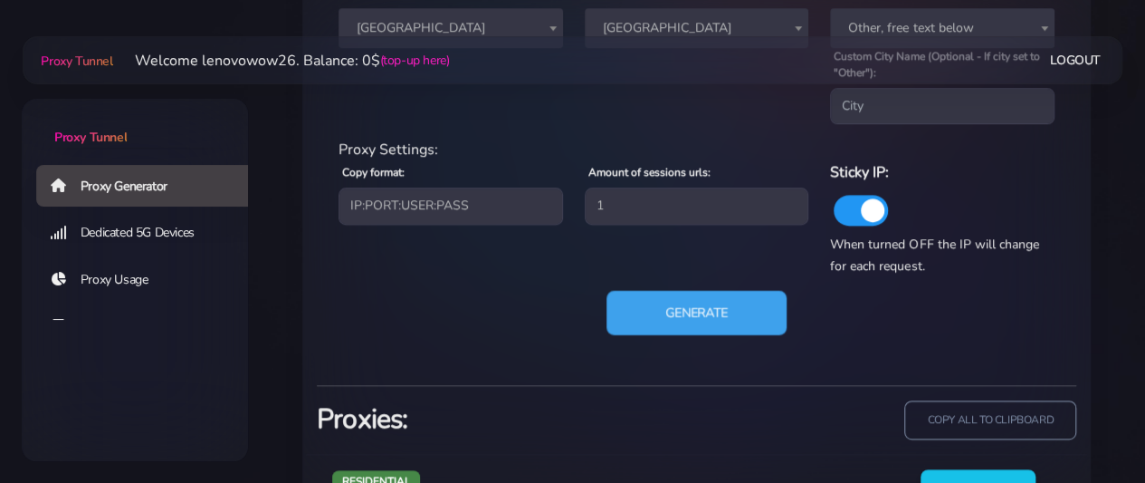
click at [703, 311] on button "Generate" at bounding box center [697, 313] width 180 height 44
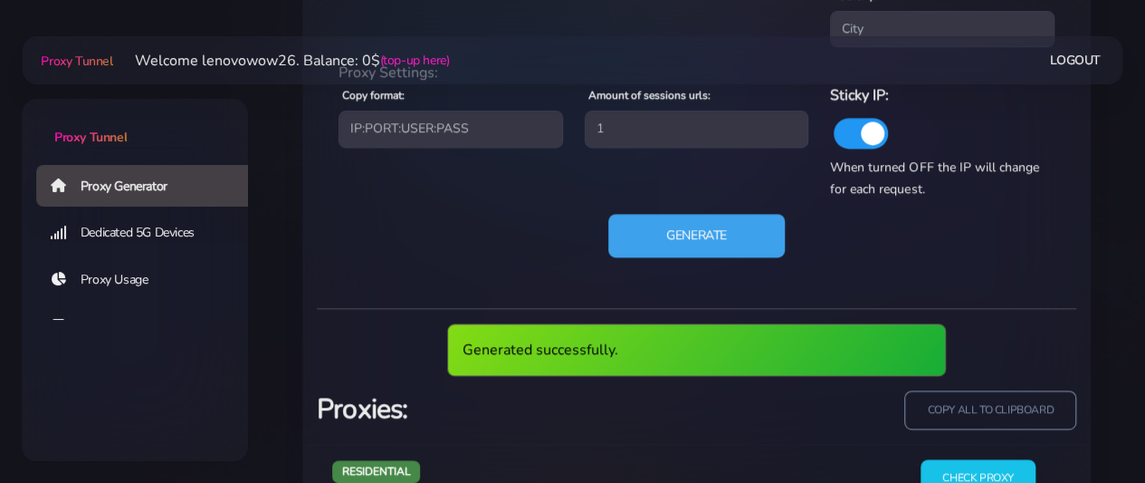
scroll to position [1090, 0]
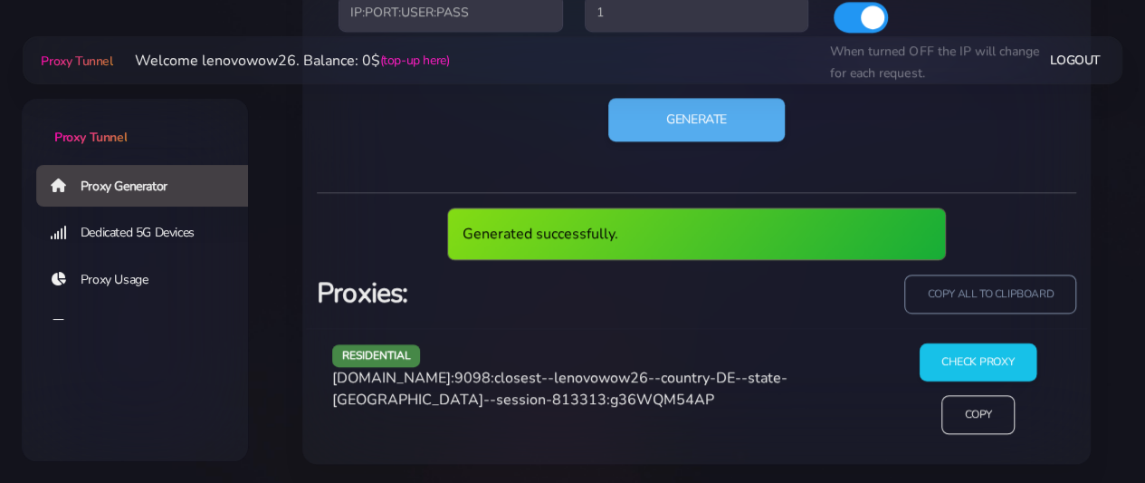
click at [935, 365] on input "Check Proxy" at bounding box center [978, 362] width 117 height 38
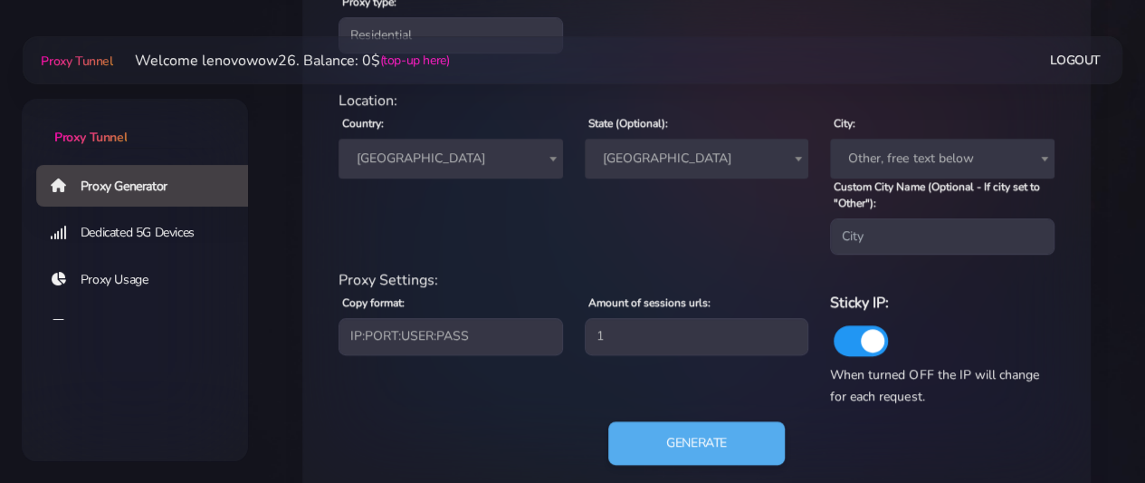
scroll to position [637, 0]
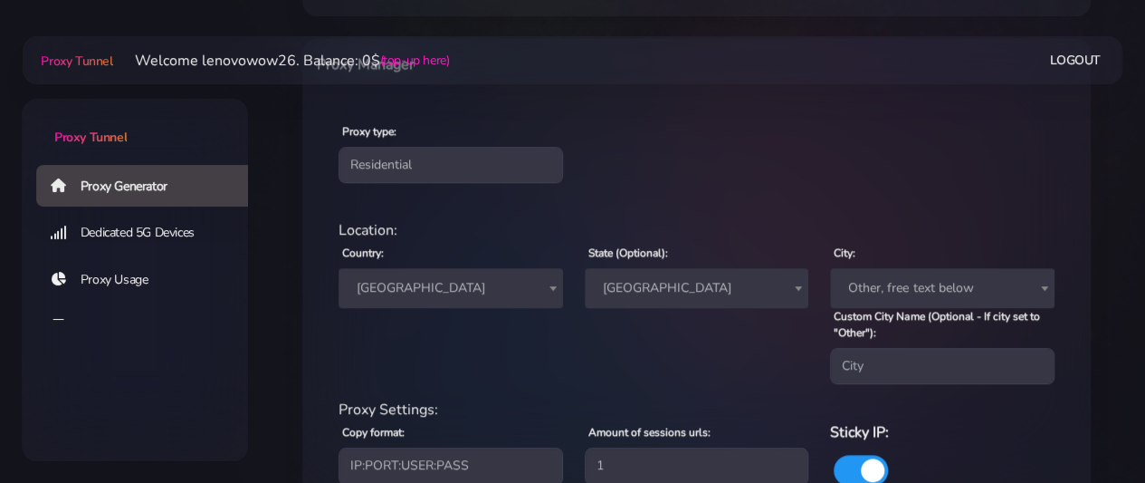
click at [422, 293] on span "Germany" at bounding box center [450, 287] width 203 height 25
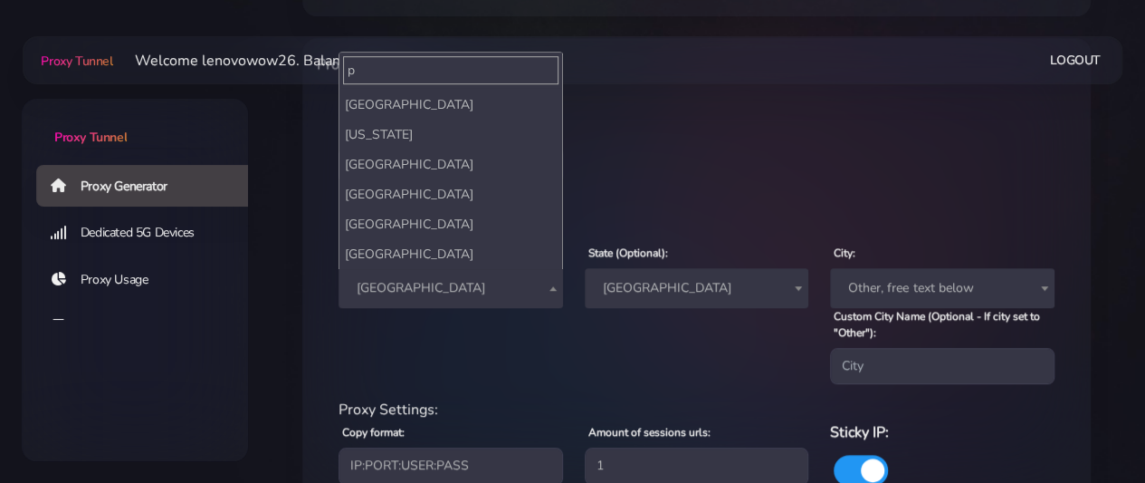
scroll to position [0, 0]
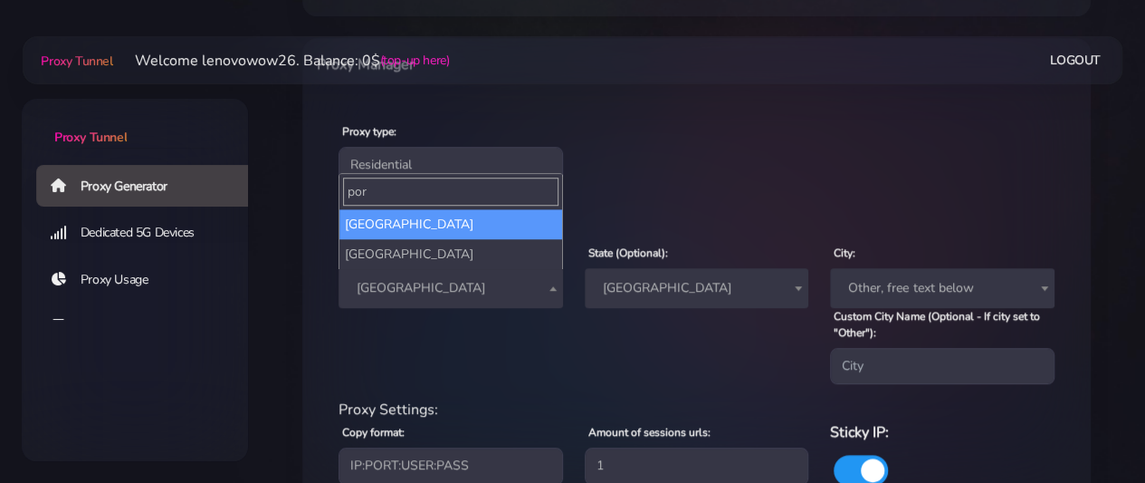
type input "por"
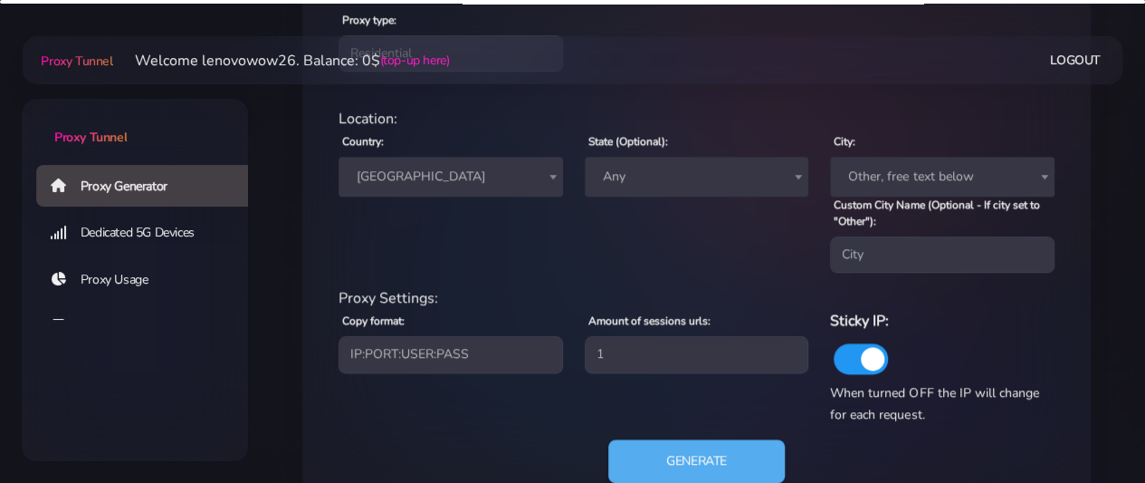
scroll to position [818, 0]
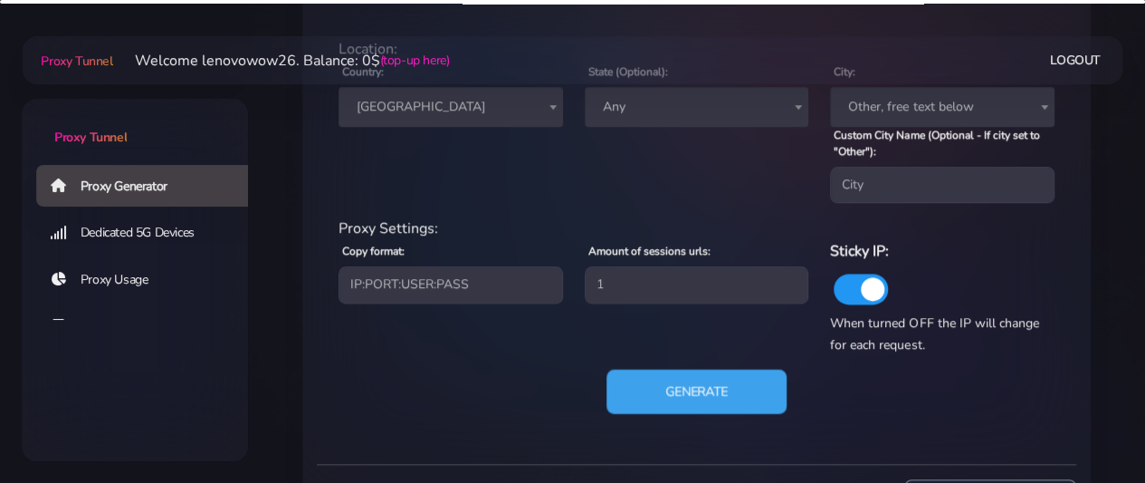
click at [639, 379] on button "Generate" at bounding box center [697, 391] width 180 height 44
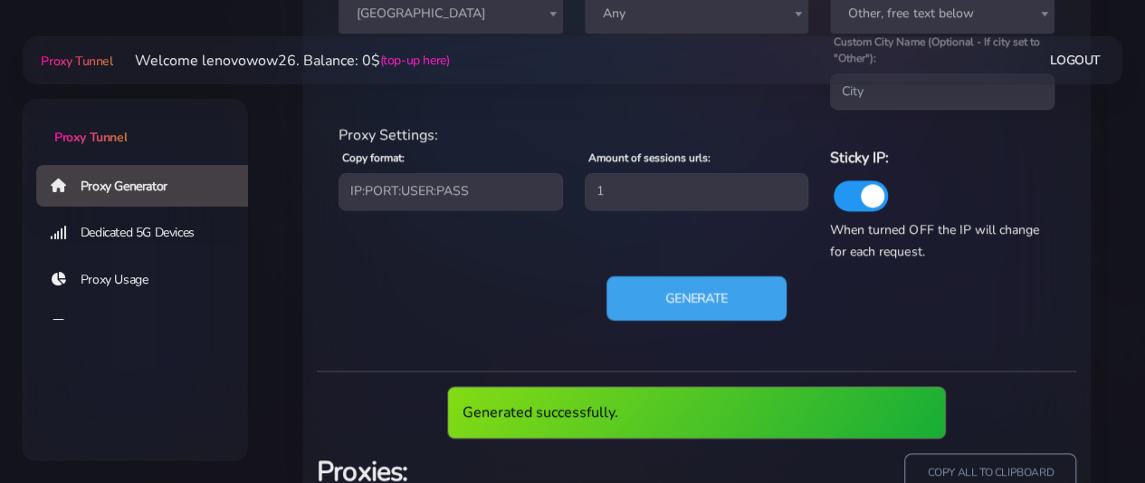
scroll to position [1090, 0]
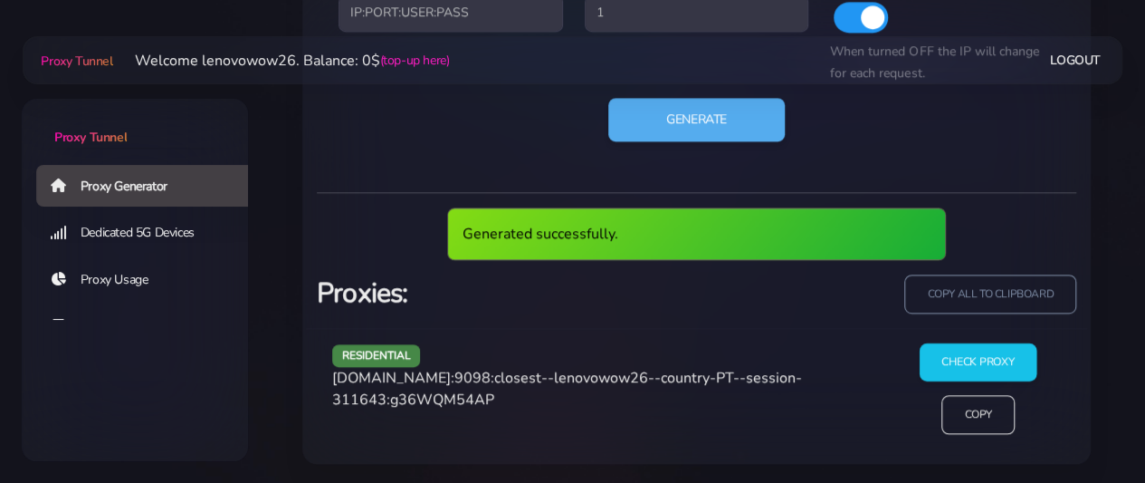
click at [931, 370] on input "Check Proxy" at bounding box center [978, 362] width 117 height 38
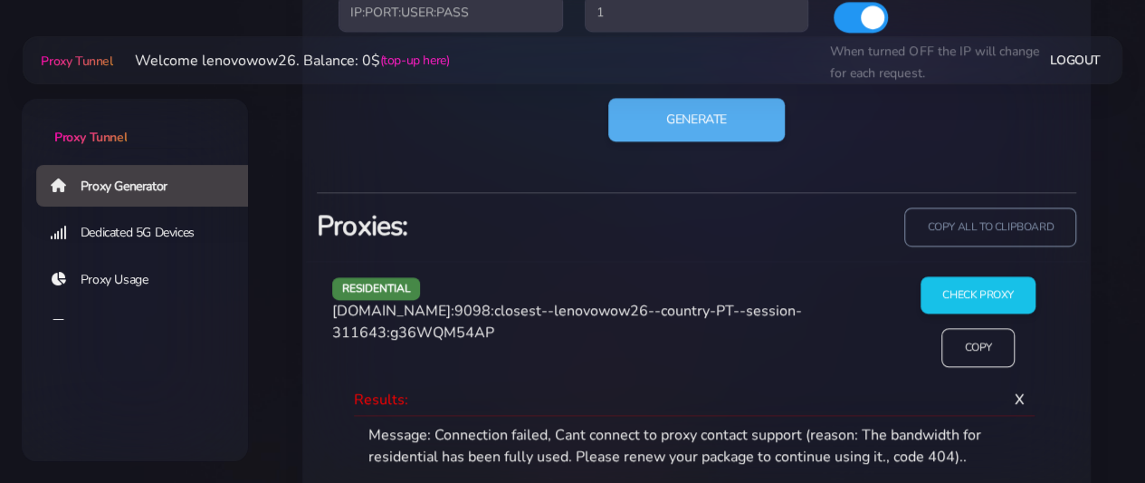
click at [157, 328] on aside "Proxy Tunnel Proxy Generator Dedicated 5G Devices Proxy Usage Buy Proxy Account…" at bounding box center [135, 280] width 226 height 362
click at [973, 298] on input "Check Proxy" at bounding box center [978, 295] width 117 height 38
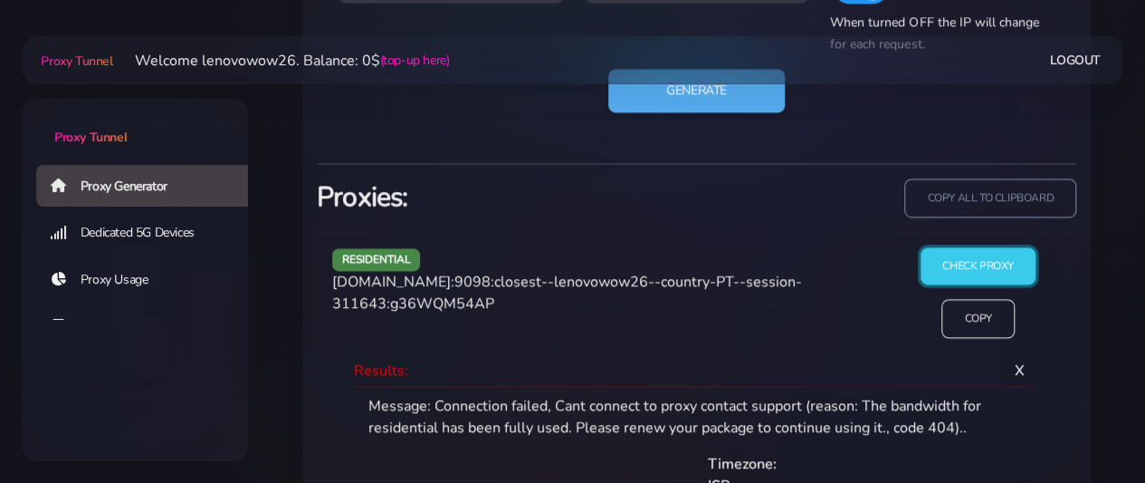
scroll to position [1077, 0]
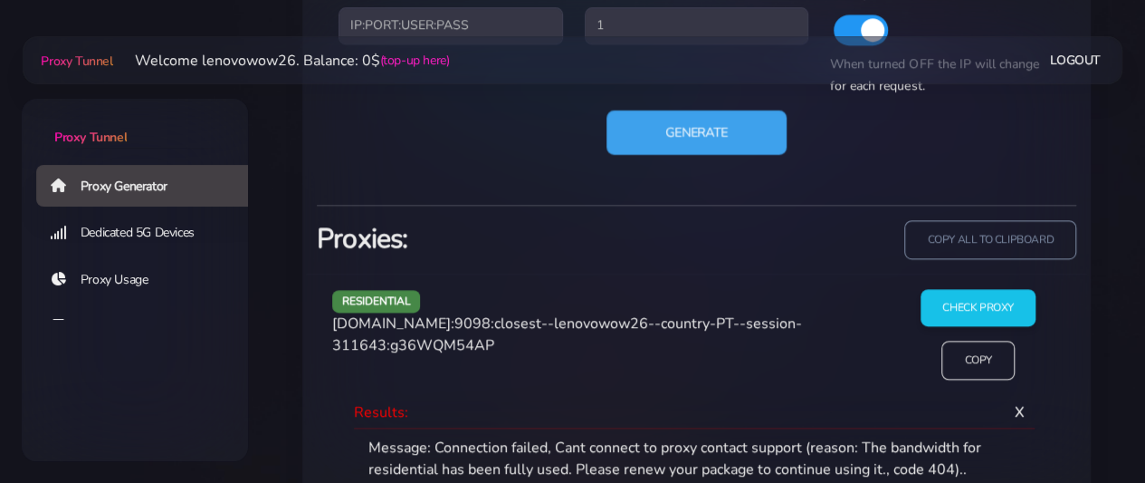
click at [707, 129] on button "Generate" at bounding box center [697, 132] width 180 height 44
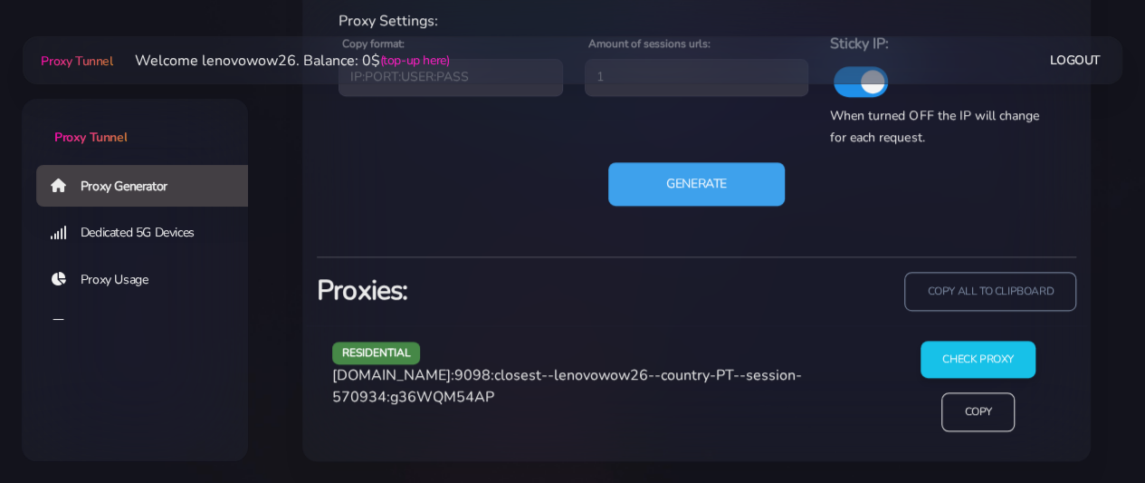
scroll to position [1023, 0]
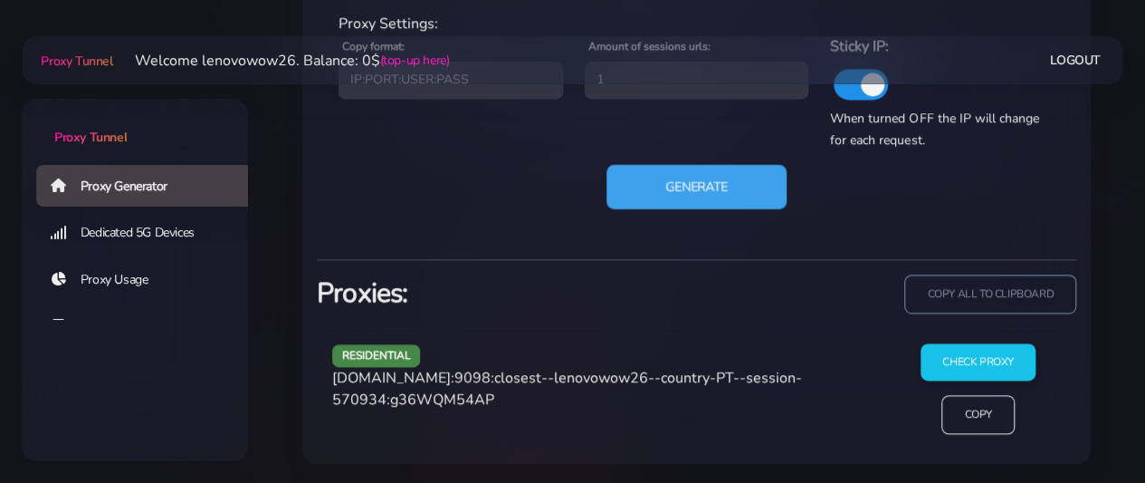
click at [695, 184] on button "Generate" at bounding box center [697, 187] width 180 height 44
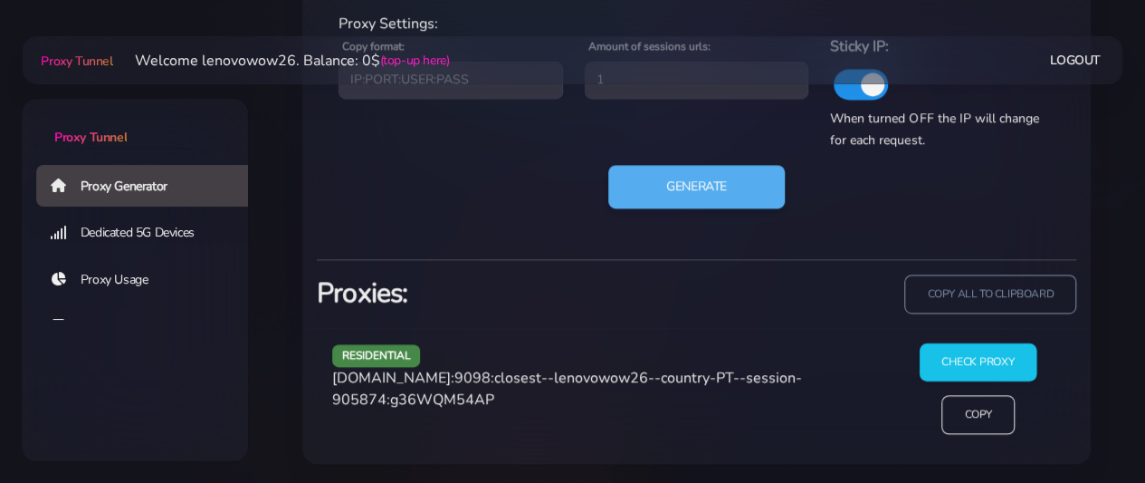
click at [983, 359] on input "Check Proxy" at bounding box center [978, 362] width 117 height 38
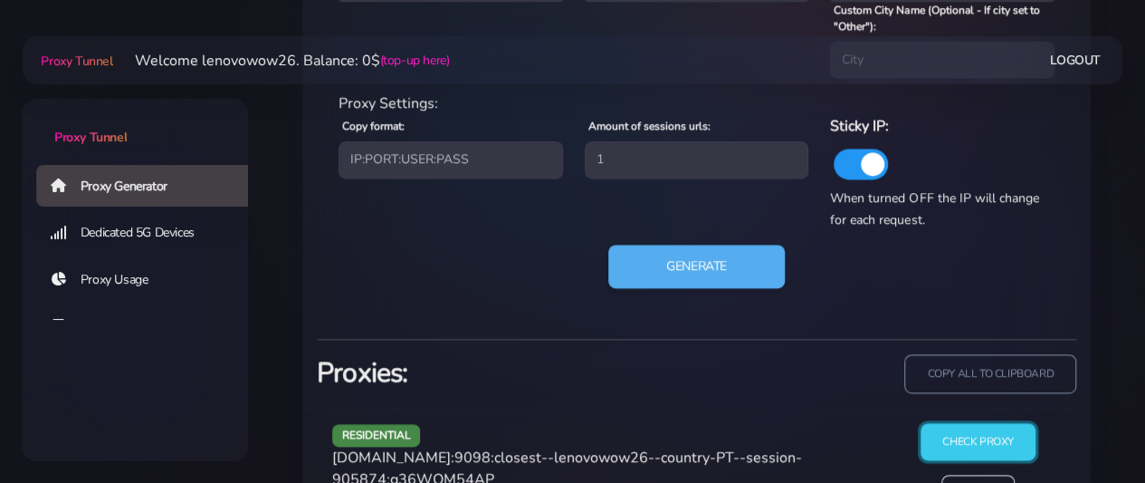
scroll to position [751, 0]
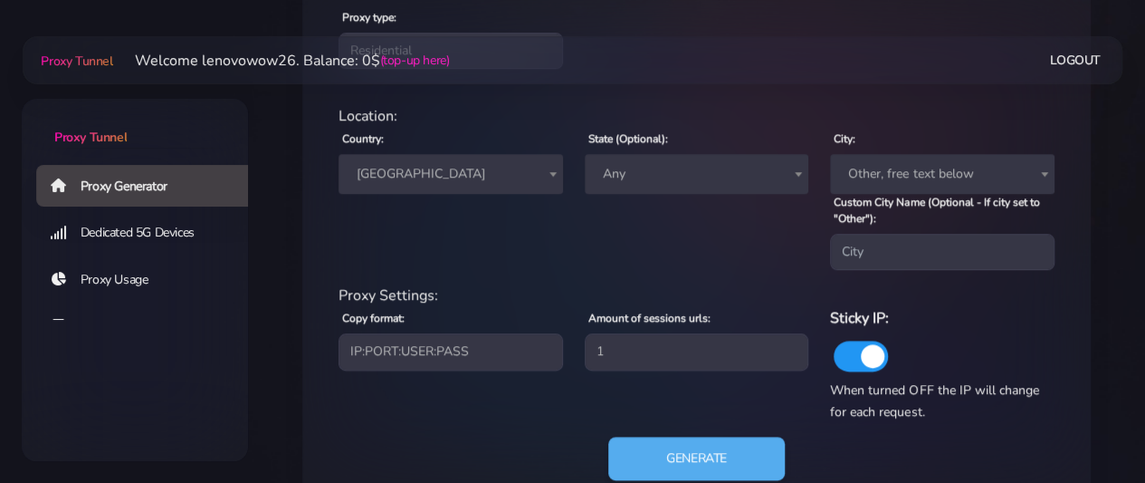
click at [408, 178] on span "Portugal" at bounding box center [450, 173] width 203 height 25
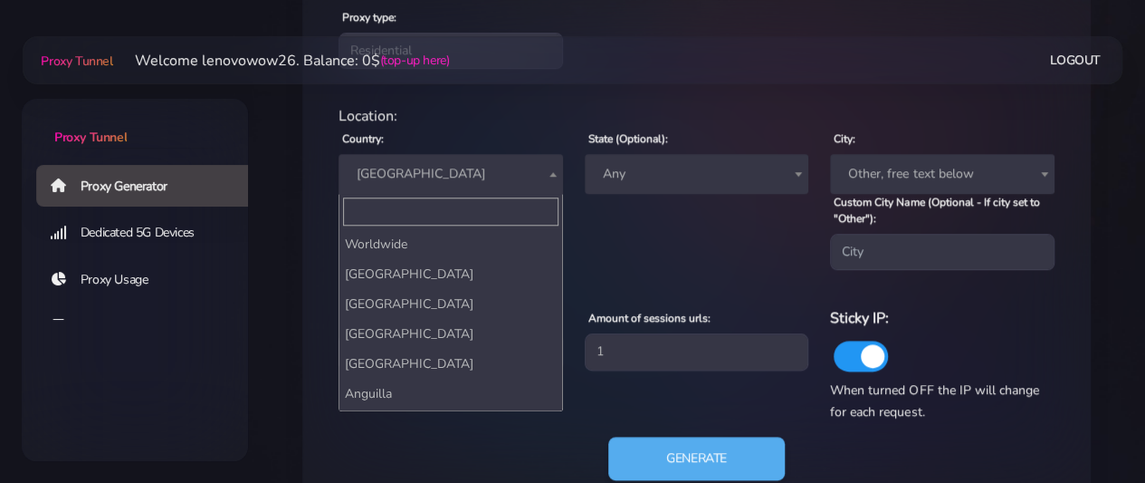
scroll to position [5524, 0]
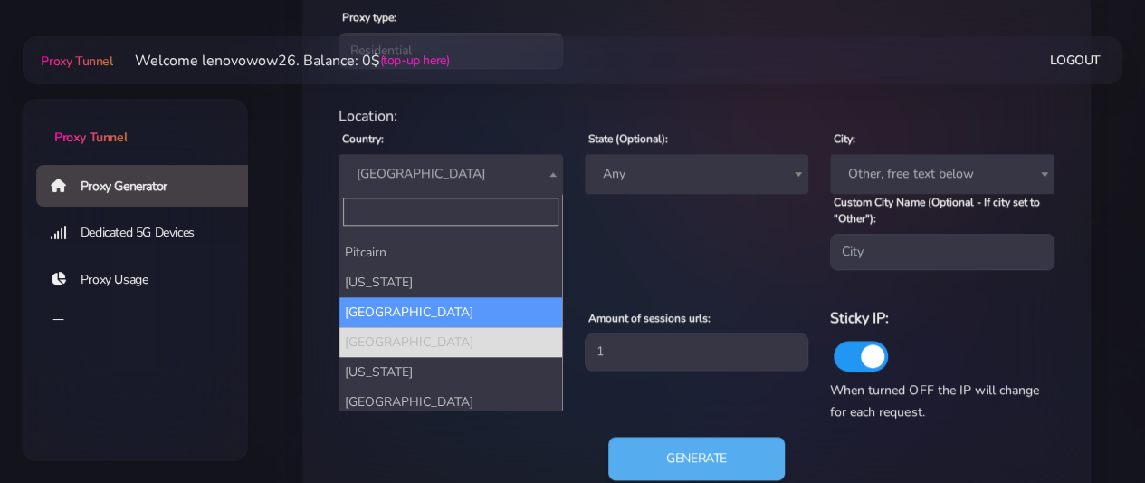
select select "PS"
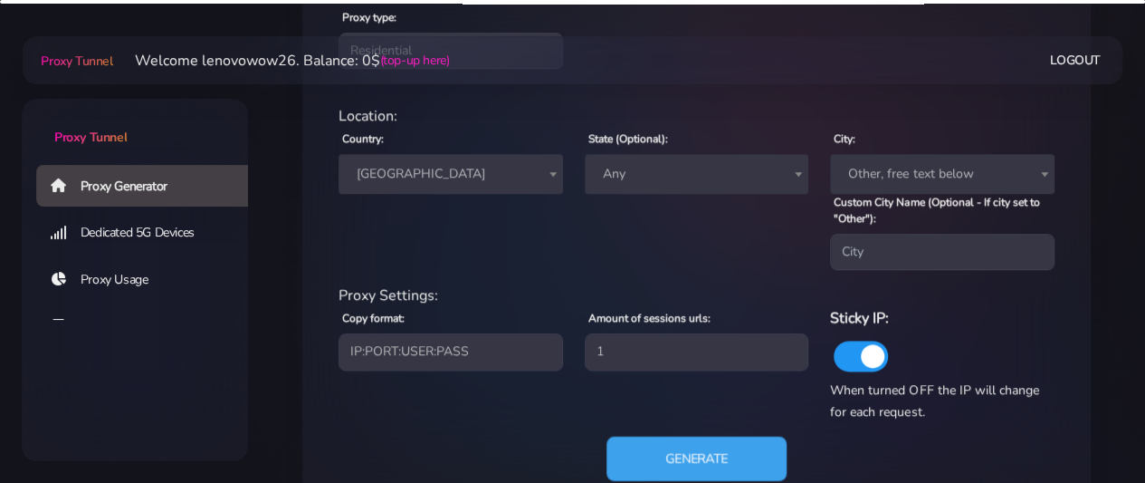
click at [703, 462] on button "Generate" at bounding box center [697, 458] width 180 height 44
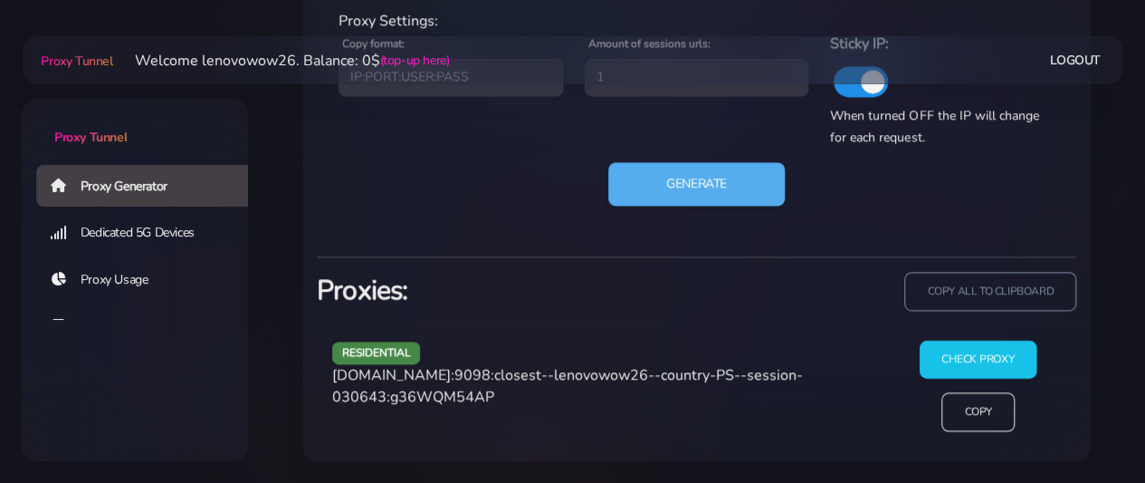
click at [984, 376] on input "Check Proxy" at bounding box center [978, 359] width 117 height 38
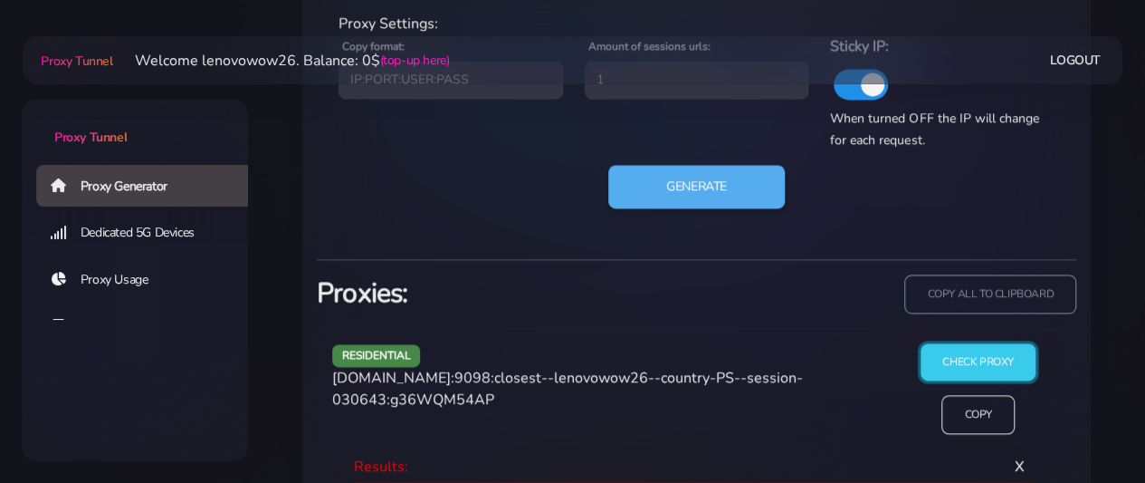
scroll to position [1114, 0]
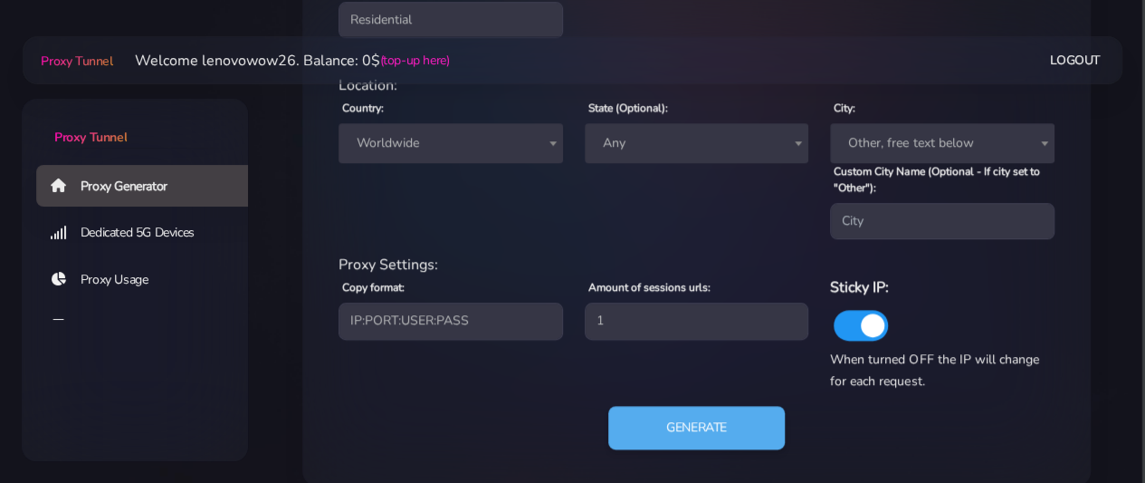
scroll to position [715, 0]
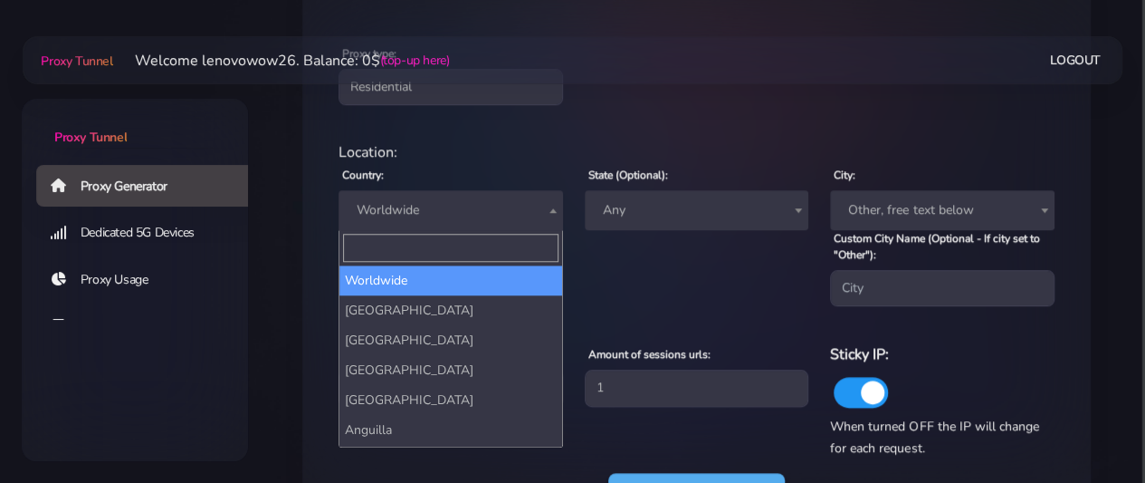
click at [456, 210] on span "Worldwide" at bounding box center [450, 209] width 203 height 25
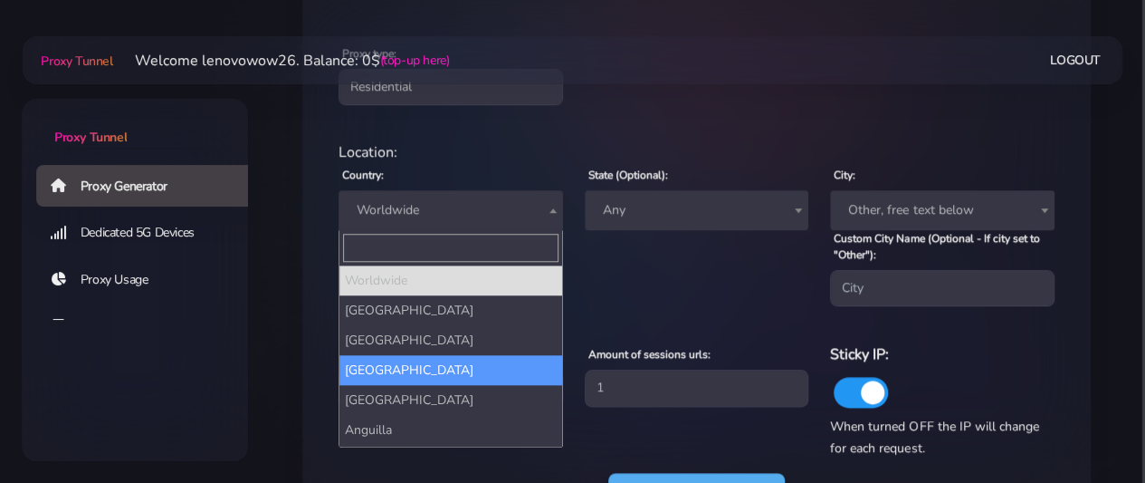
select select "AF"
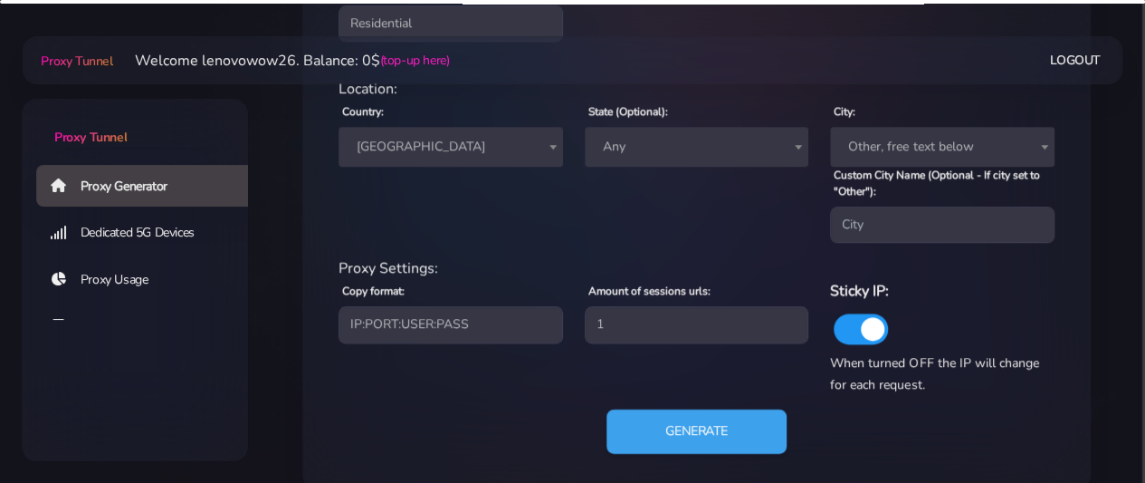
scroll to position [806, 0]
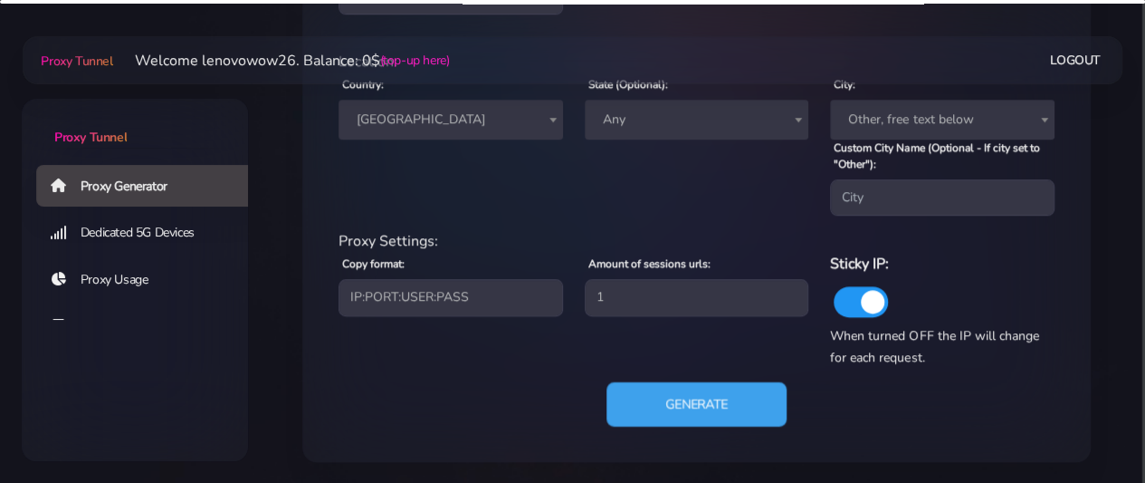
click at [737, 399] on button "Generate" at bounding box center [697, 404] width 180 height 44
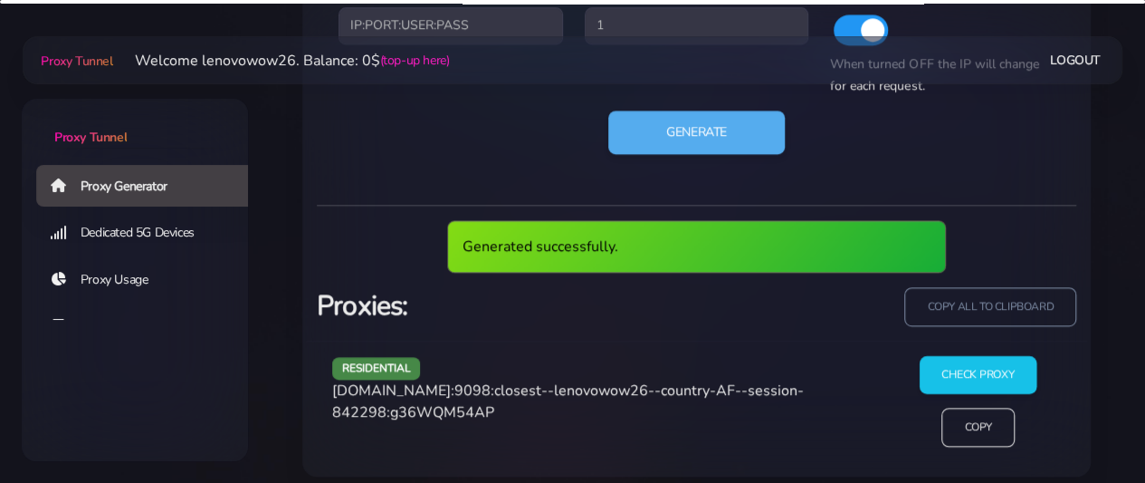
click at [956, 359] on input "Check Proxy" at bounding box center [978, 375] width 117 height 38
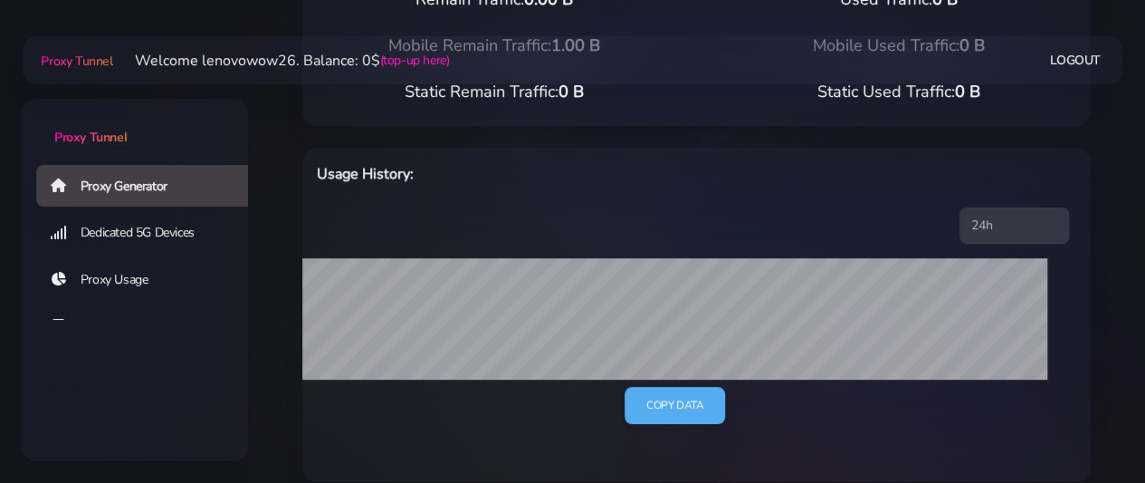
scroll to position [0, 0]
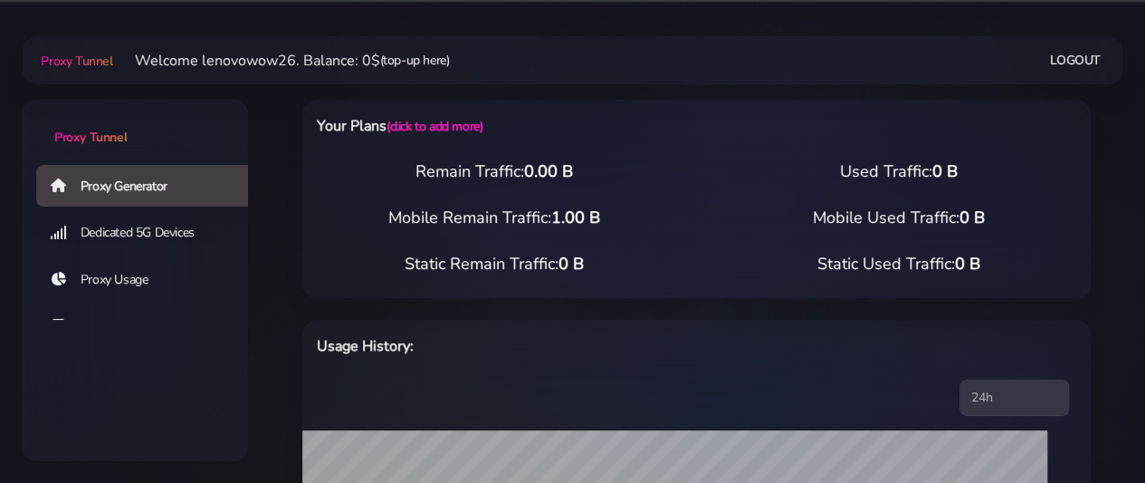
click at [417, 60] on link "(top-up here)" at bounding box center [415, 60] width 70 height 19
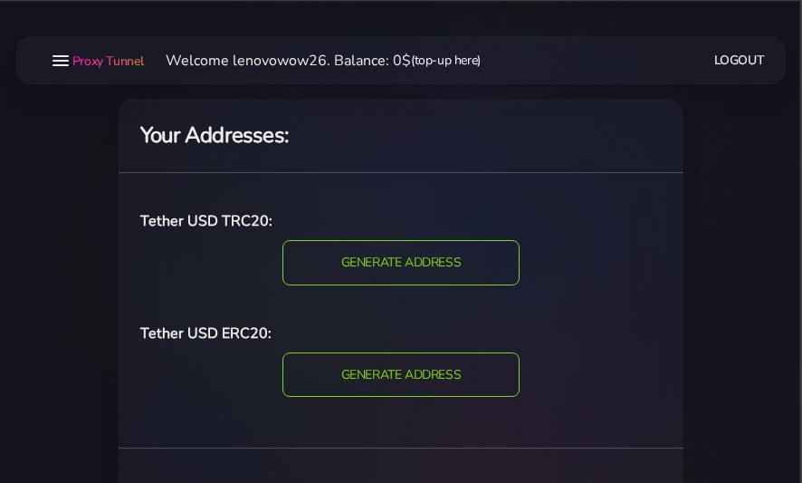
click at [434, 62] on link "(top-up here)" at bounding box center [446, 60] width 70 height 19
click at [437, 55] on link "(top-up here)" at bounding box center [446, 60] width 70 height 19
click at [451, 360] on input "GENERATE ADDRESS" at bounding box center [401, 374] width 243 height 46
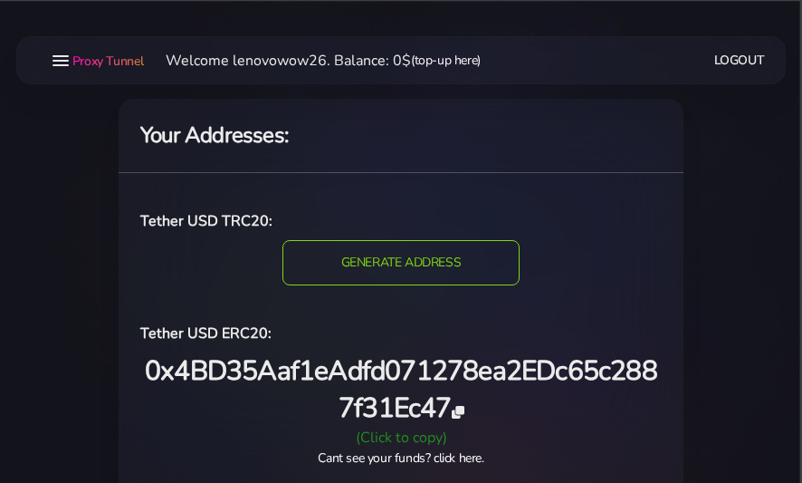
click at [444, 62] on link "(top-up here)" at bounding box center [446, 60] width 70 height 19
click at [438, 59] on link "(top-up here)" at bounding box center [446, 60] width 70 height 19
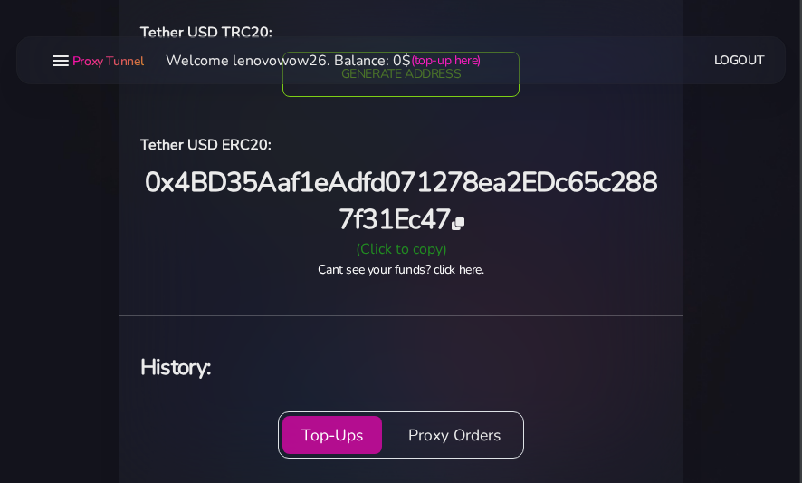
scroll to position [91, 0]
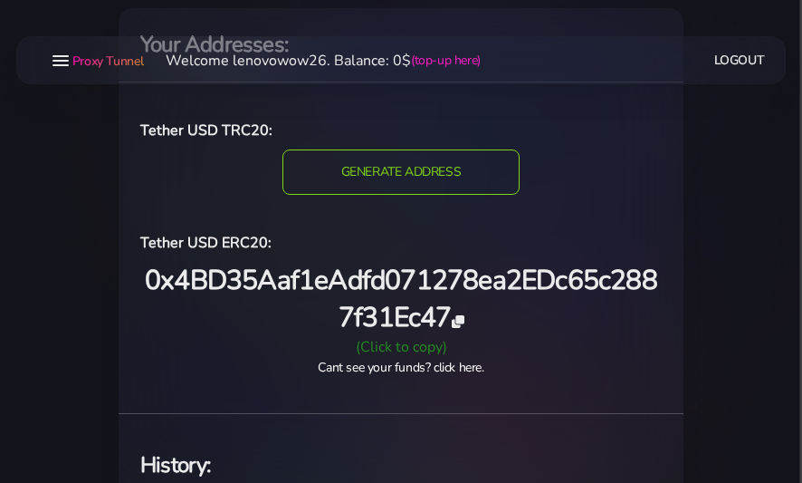
click at [94, 61] on span "Proxy Tunnel" at bounding box center [108, 61] width 72 height 17
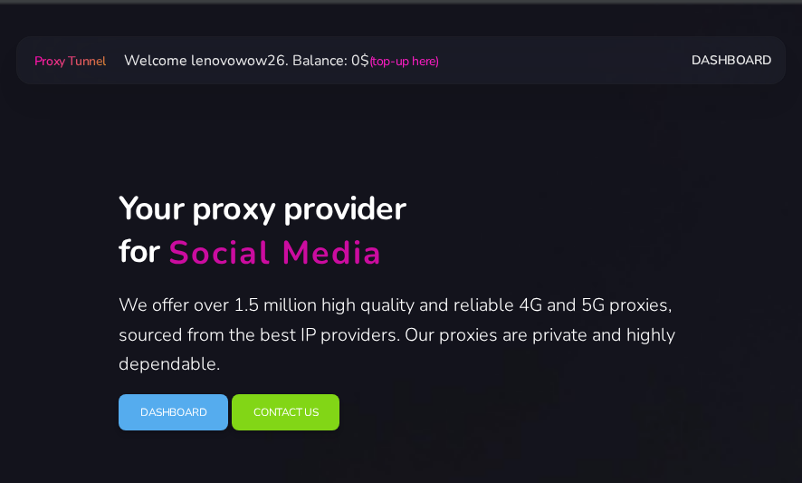
click at [715, 58] on link "Dashboard" at bounding box center [732, 59] width 80 height 33
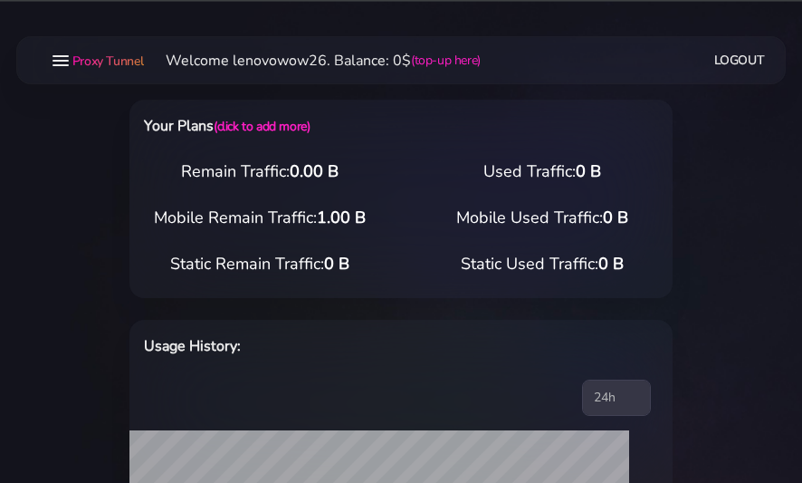
click at [56, 62] on div at bounding box center [61, 60] width 16 height 11
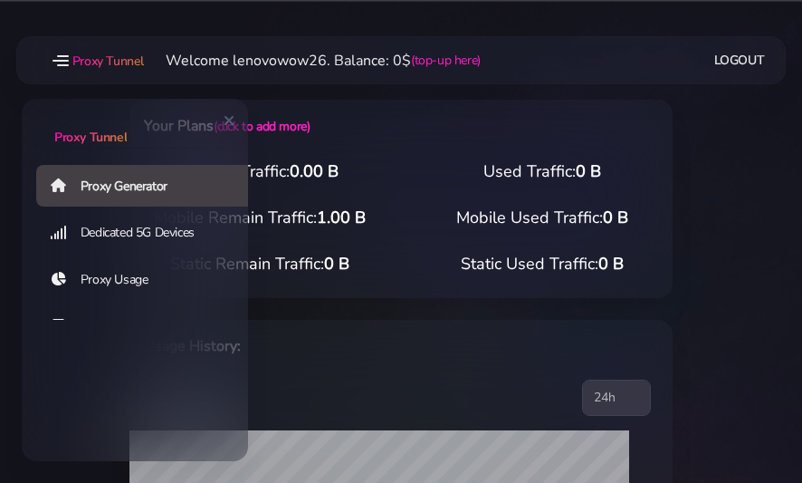
click at [120, 234] on link "Dedicated 5G Devices" at bounding box center [149, 233] width 226 height 42
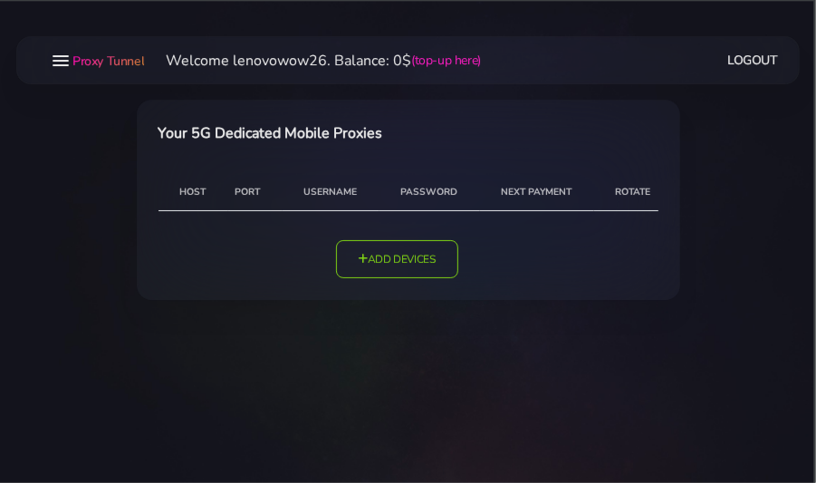
click at [73, 42] on nav "Proxy Tunnel Welcome lenovowow26. Balance: 0$ (top-up here) Logout" at bounding box center [407, 60] width 783 height 48
click at [73, 62] on span "Proxy Tunnel" at bounding box center [108, 61] width 72 height 17
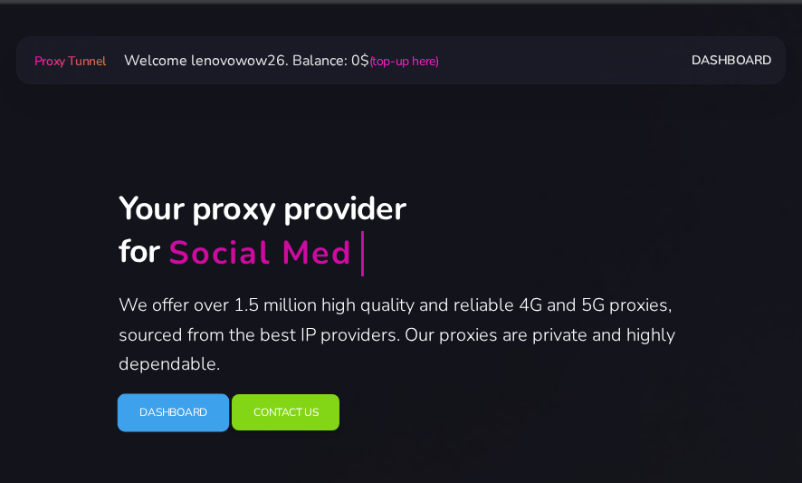
click at [167, 411] on link "Dashboard" at bounding box center [174, 412] width 112 height 38
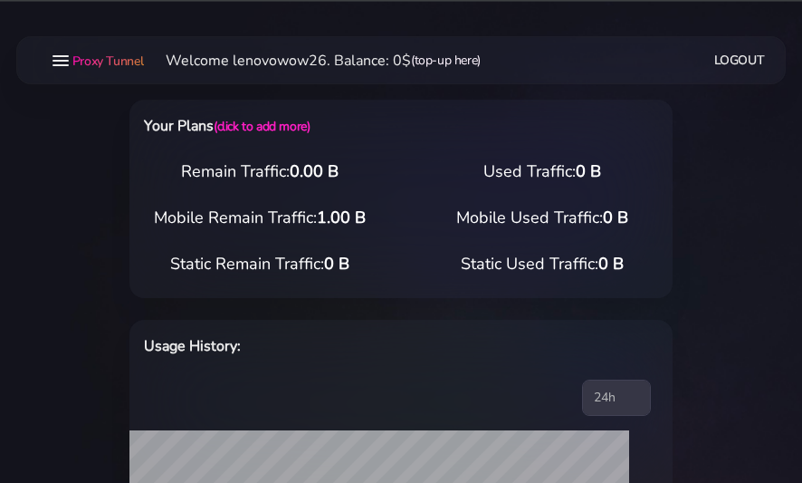
click at [440, 67] on link "(top-up here)" at bounding box center [446, 60] width 70 height 19
